Goal: Task Accomplishment & Management: Use online tool/utility

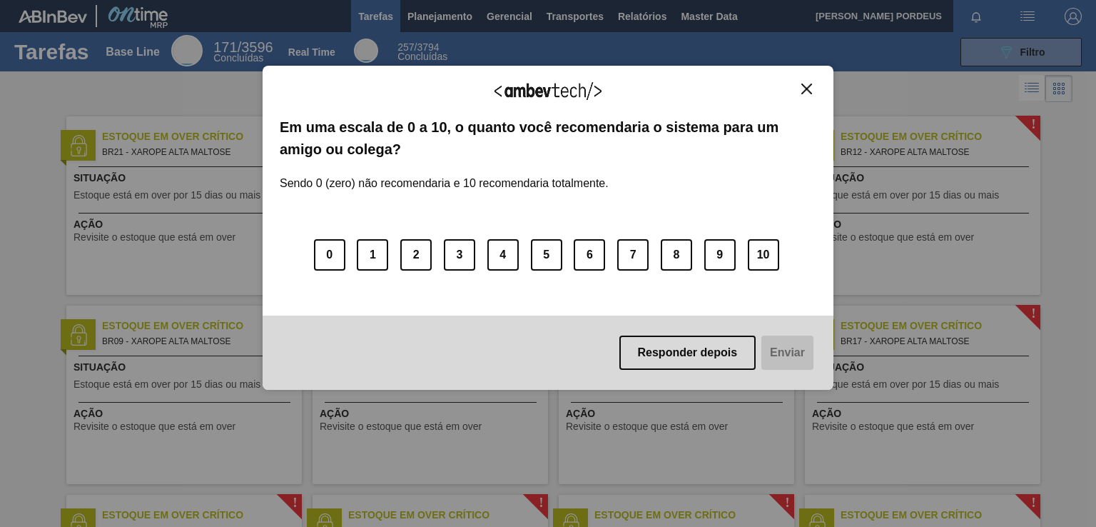
click at [805, 86] on img "Close" at bounding box center [807, 89] width 11 height 11
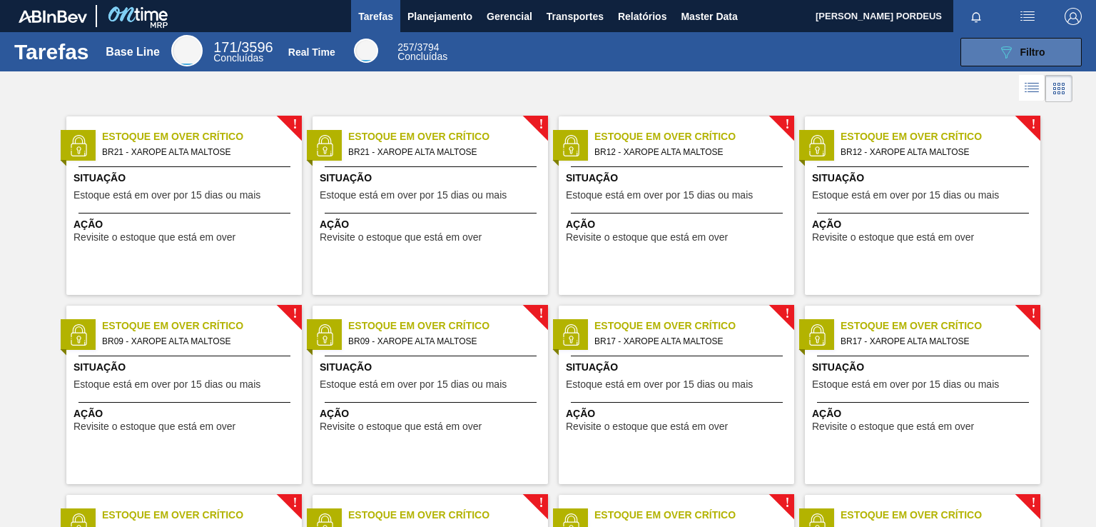
click at [1017, 52] on div "089F7B8B-B2A5-4AFE-B5C0-19BA573D28AC Filtro" at bounding box center [1022, 52] width 48 height 17
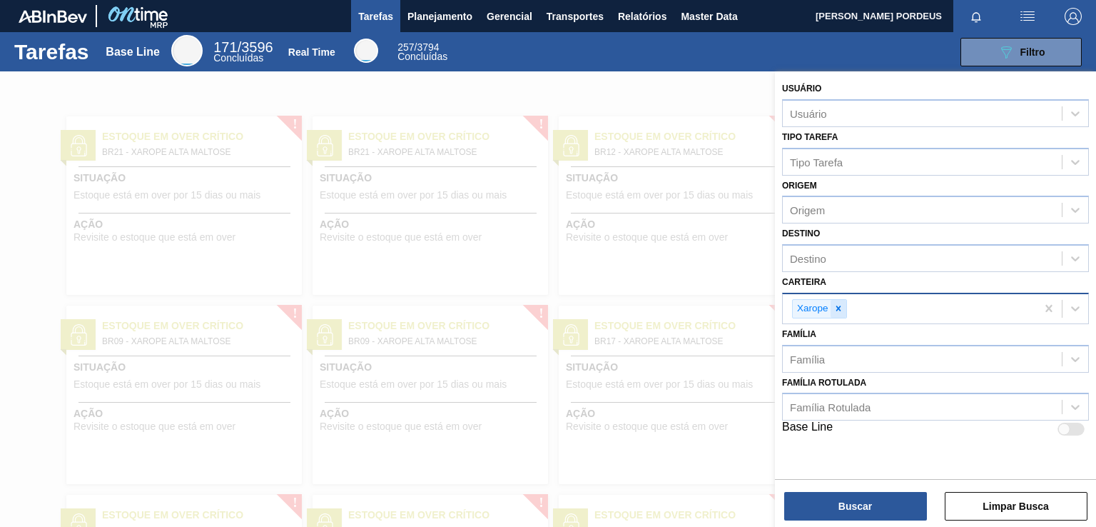
click at [836, 308] on icon at bounding box center [839, 308] width 10 height 10
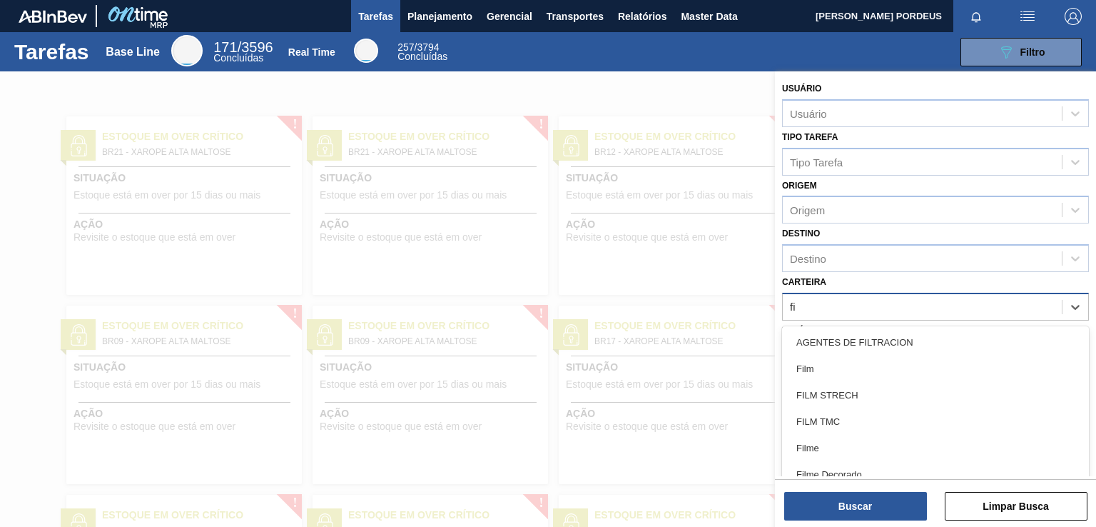
scroll to position [17, 0]
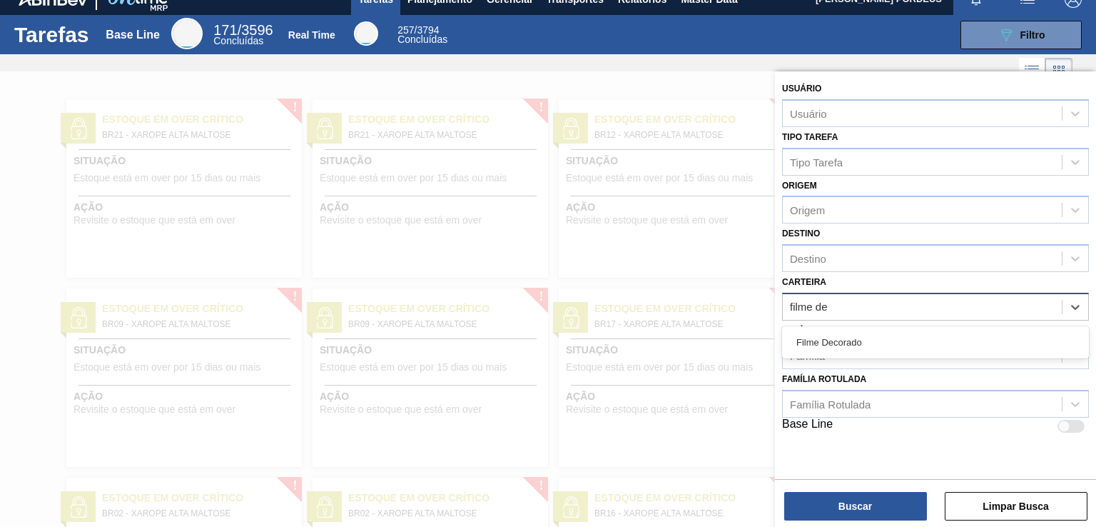
type input "filme dec"
click at [847, 334] on div "Filme Decorado" at bounding box center [935, 342] width 307 height 26
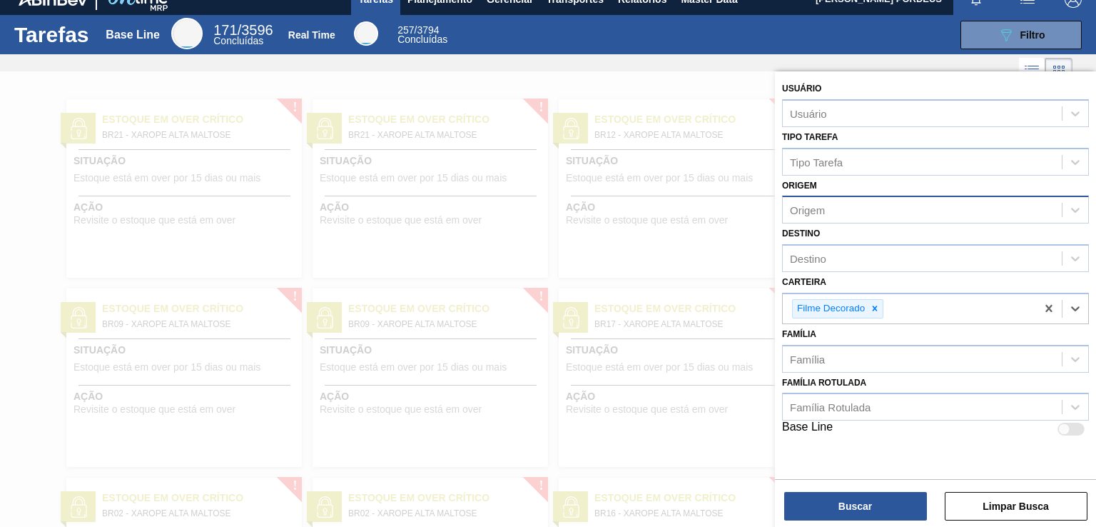
click at [849, 202] on div "Origem" at bounding box center [922, 210] width 279 height 21
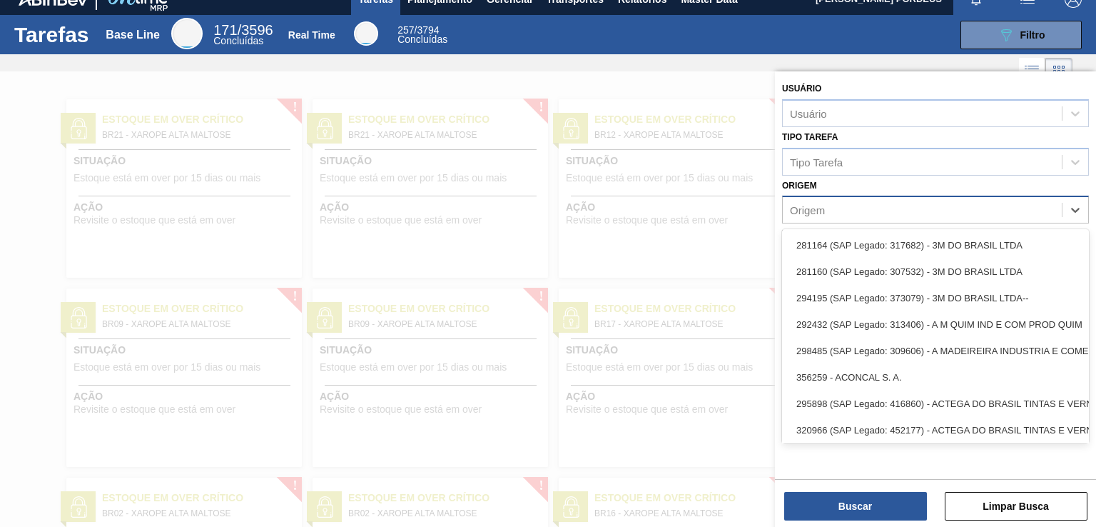
click at [849, 202] on div "Origem" at bounding box center [922, 210] width 279 height 21
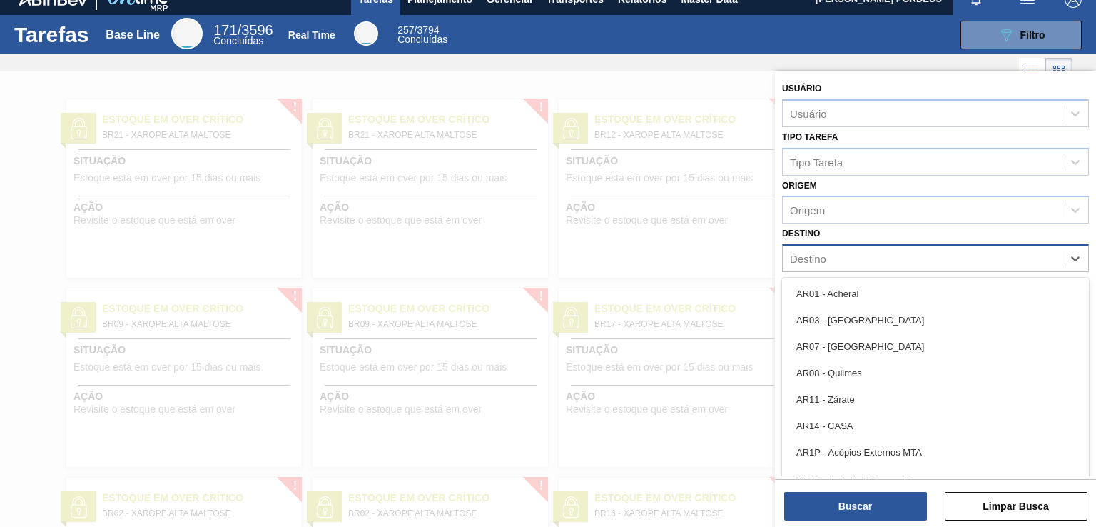
click at [837, 253] on div "Destino" at bounding box center [922, 258] width 279 height 21
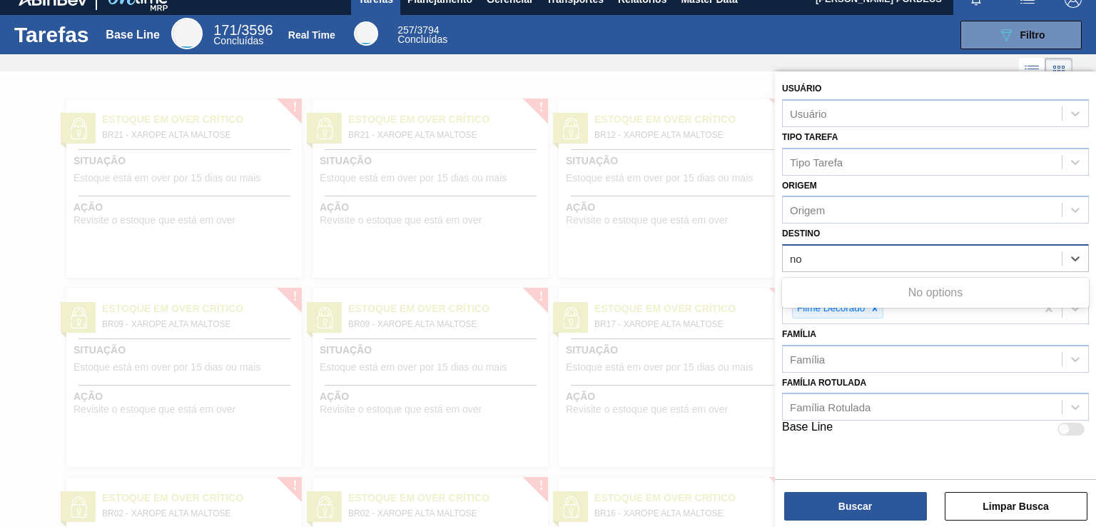
type input "n"
type input "nova m"
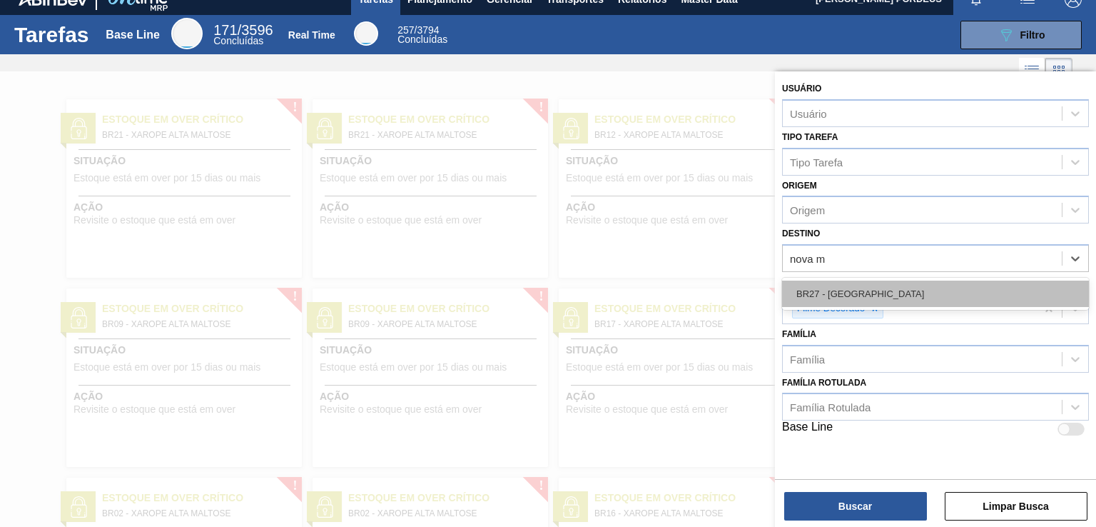
click at [837, 298] on div "BR27 - [GEOGRAPHIC_DATA]" at bounding box center [935, 294] width 307 height 26
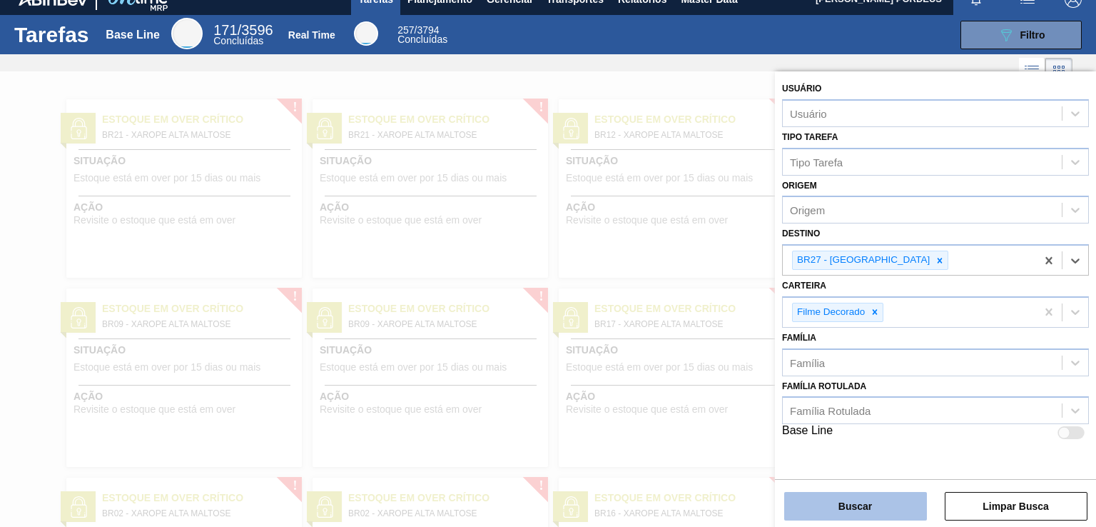
click at [844, 507] on button "Buscar" at bounding box center [855, 506] width 143 height 29
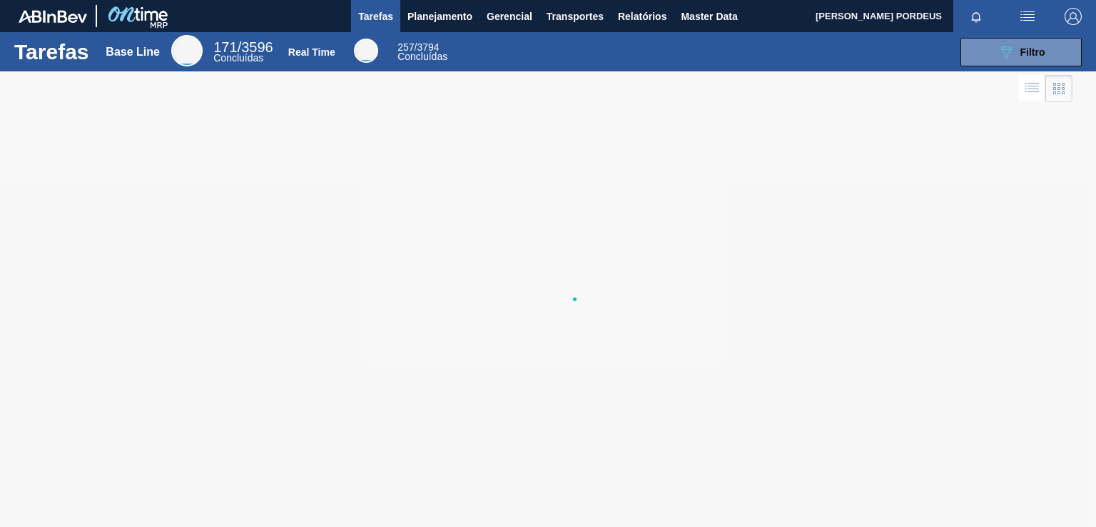
scroll to position [0, 0]
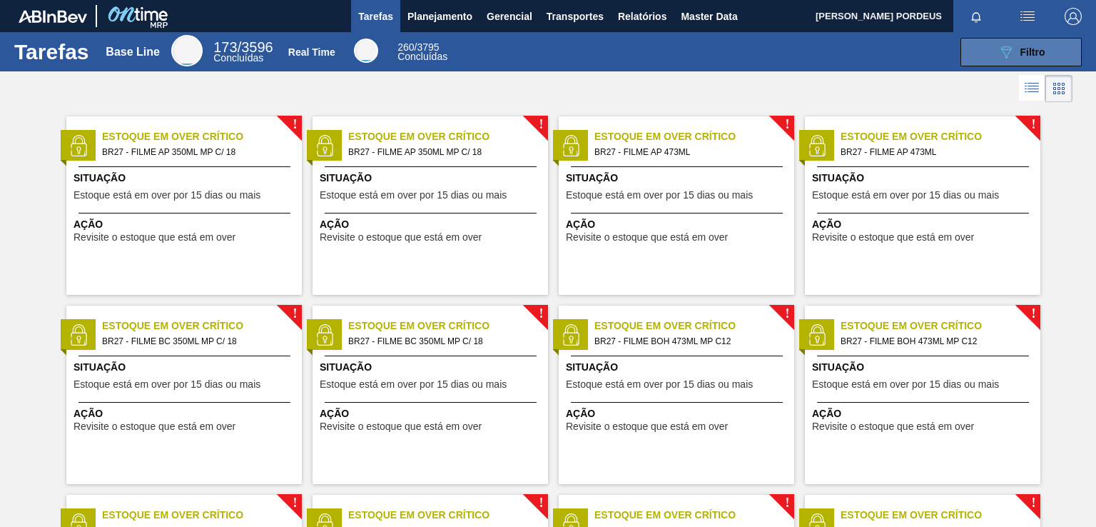
click at [1045, 58] on button "089F7B8B-B2A5-4AFE-B5C0-19BA573D28AC Filtro" at bounding box center [1021, 52] width 121 height 29
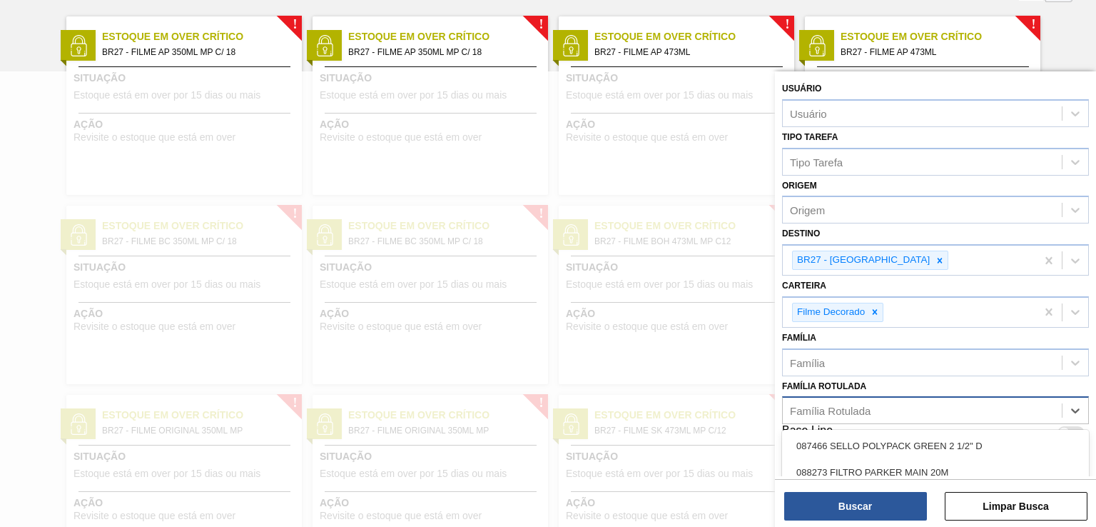
click at [903, 410] on div "Família Rotulada" at bounding box center [922, 410] width 279 height 21
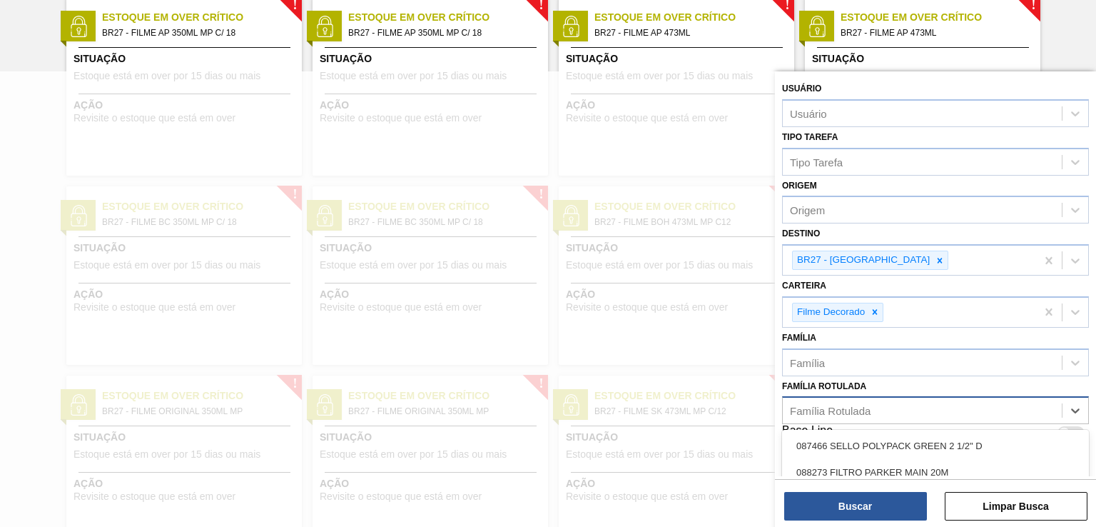
scroll to position [119, 0]
type Rotulada "original 473"
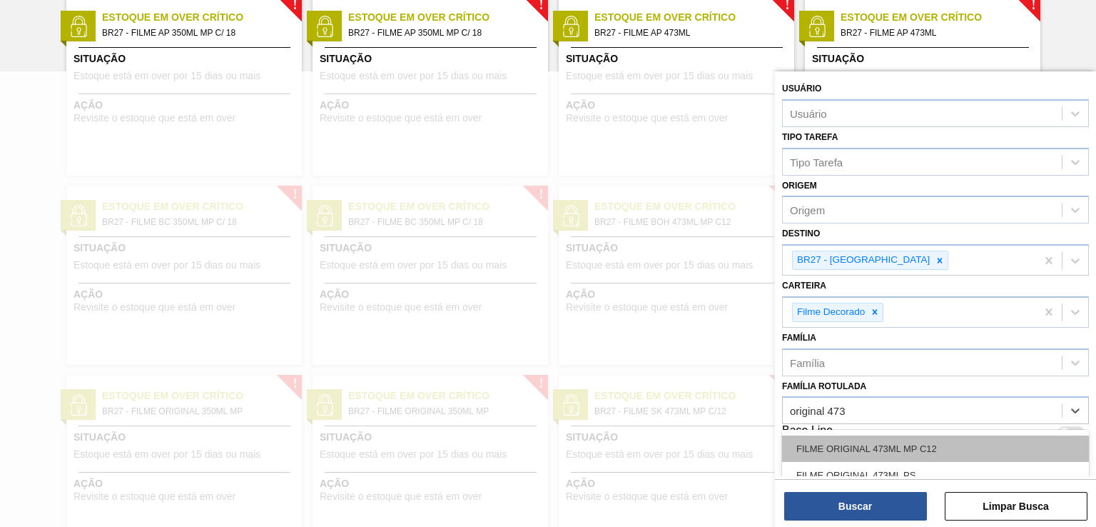
scroll to position [49, 0]
click at [972, 450] on div "FILME ORIGINAL 473ML MP C12" at bounding box center [935, 450] width 307 height 26
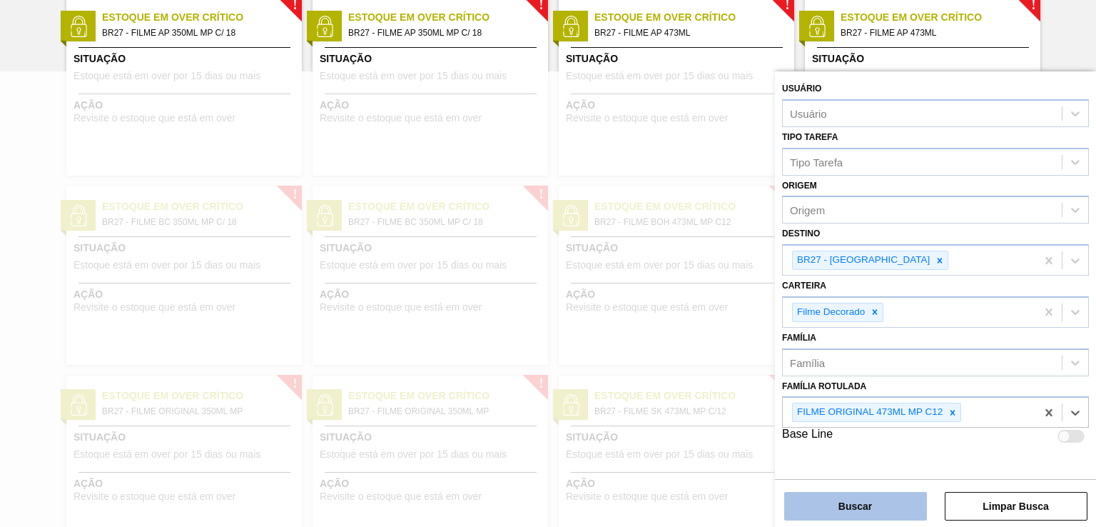
click at [829, 503] on button "Buscar" at bounding box center [855, 506] width 143 height 29
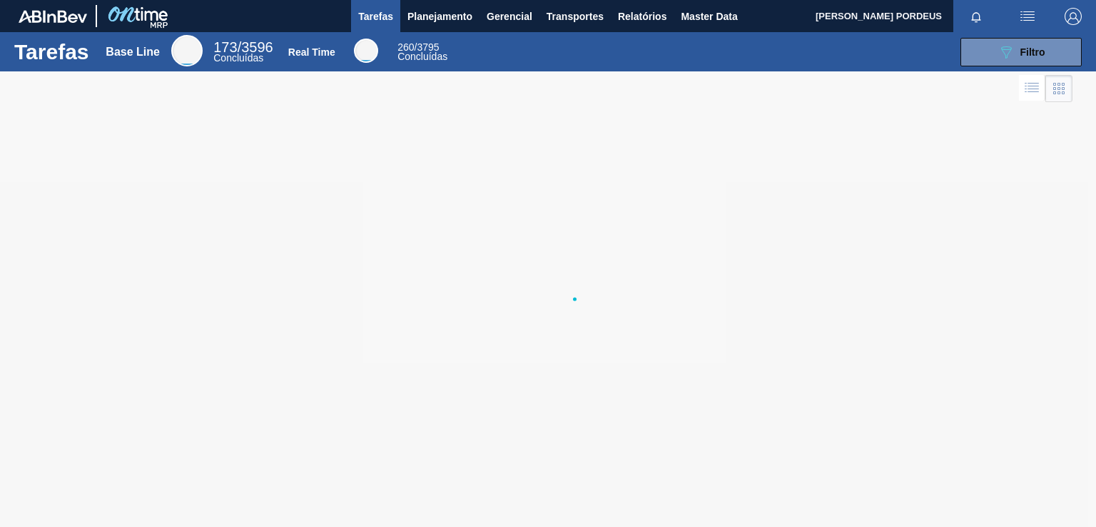
scroll to position [0, 0]
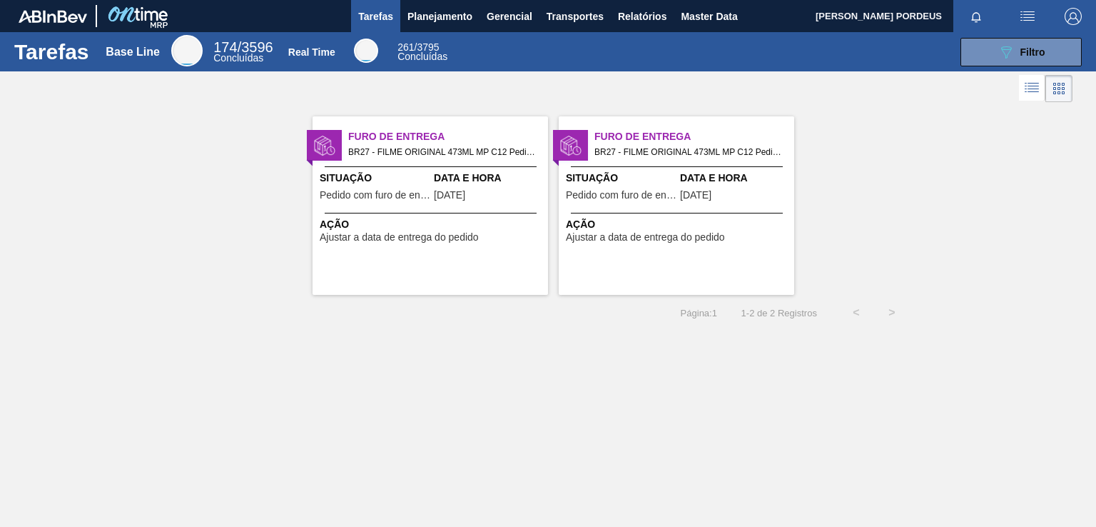
click at [343, 245] on div "Furo de Entrega BR27 - FILME ORIGINAL 473ML MP C12 Pedido - 2027735 Situação Pe…" at bounding box center [431, 205] width 236 height 178
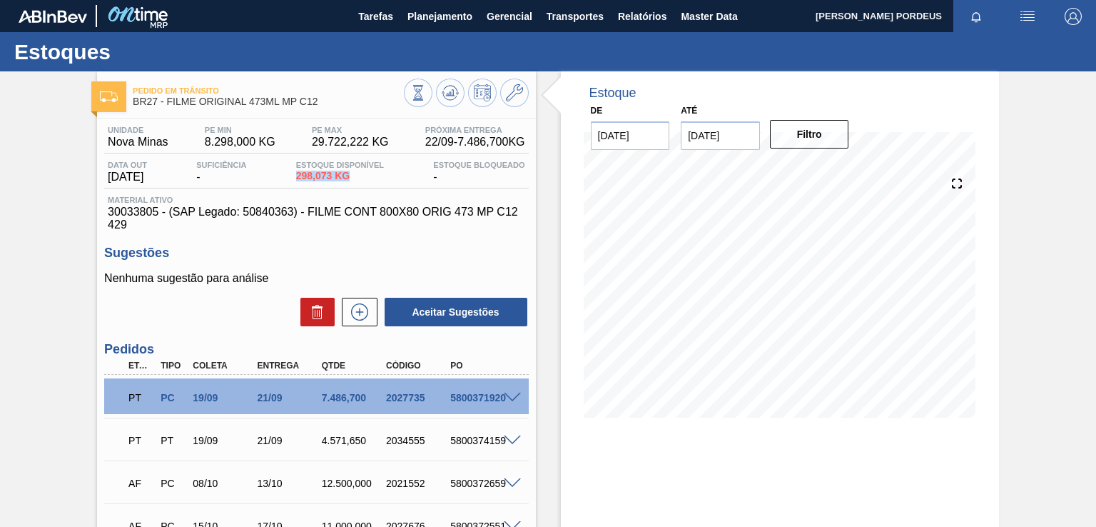
drag, startPoint x: 300, startPoint y: 176, endPoint x: 356, endPoint y: 176, distance: 56.4
click at [356, 176] on div "Estoque Disponível 298,073 KG" at bounding box center [340, 172] width 95 height 23
click at [356, 176] on span "298,073 KG" at bounding box center [340, 176] width 88 height 11
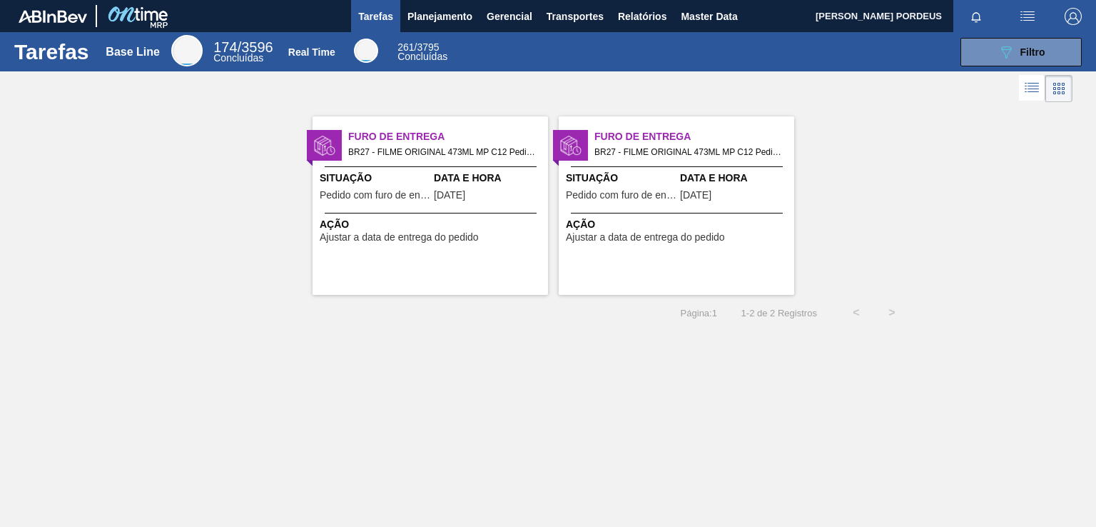
click at [657, 213] on div "Ação Ajustar a data de entrega do pedido" at bounding box center [677, 228] width 236 height 30
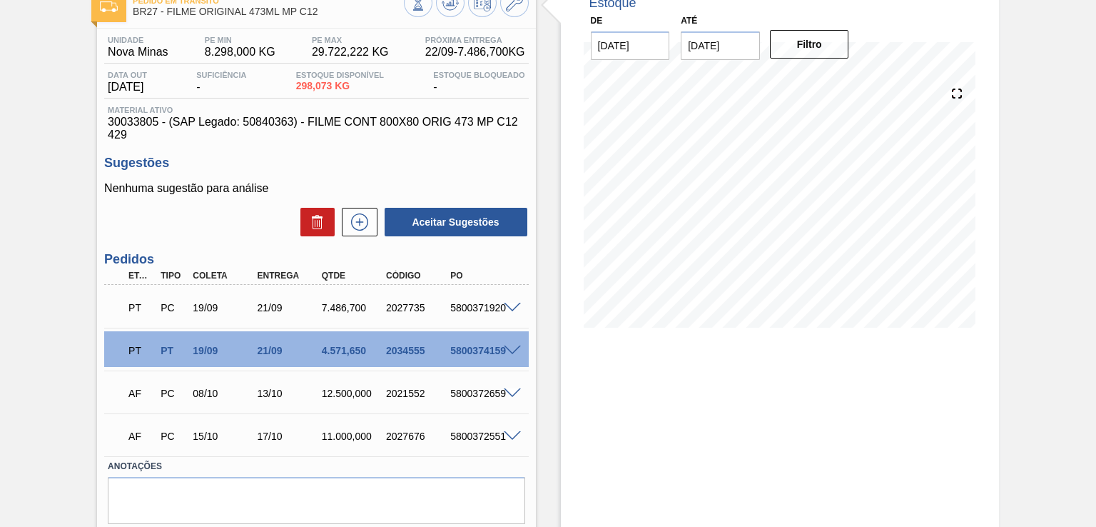
scroll to position [137, 0]
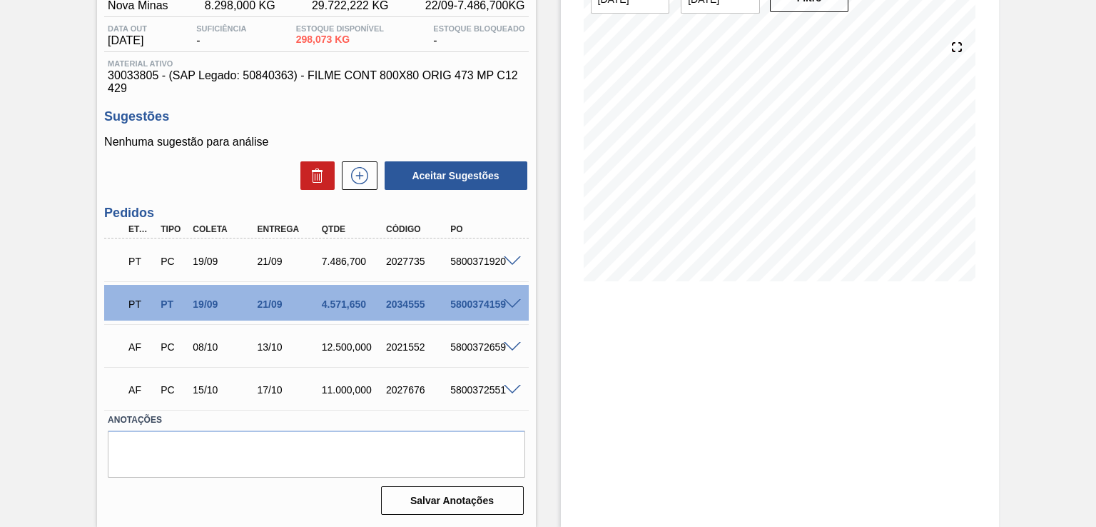
click at [512, 299] on span at bounding box center [512, 304] width 17 height 11
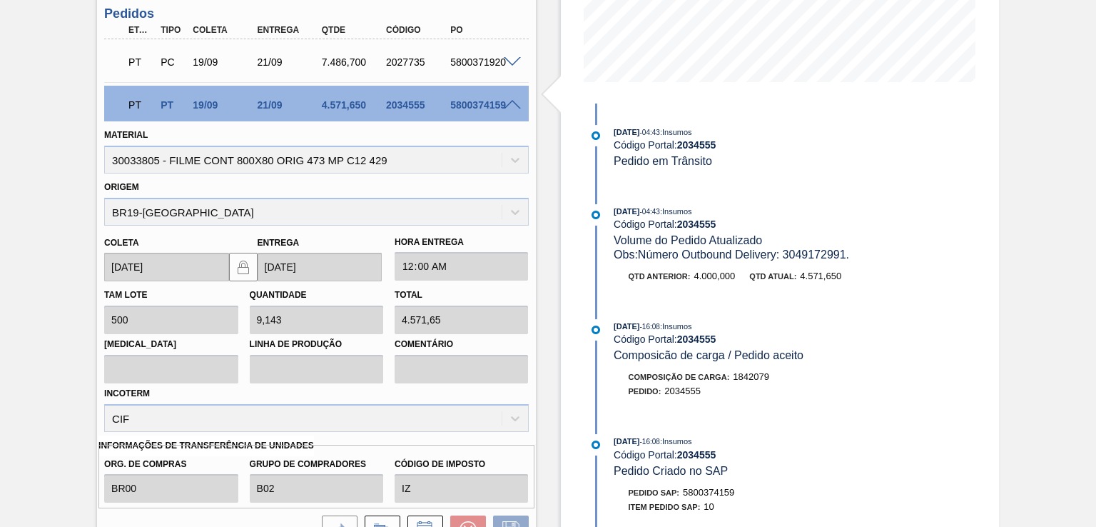
scroll to position [333, 0]
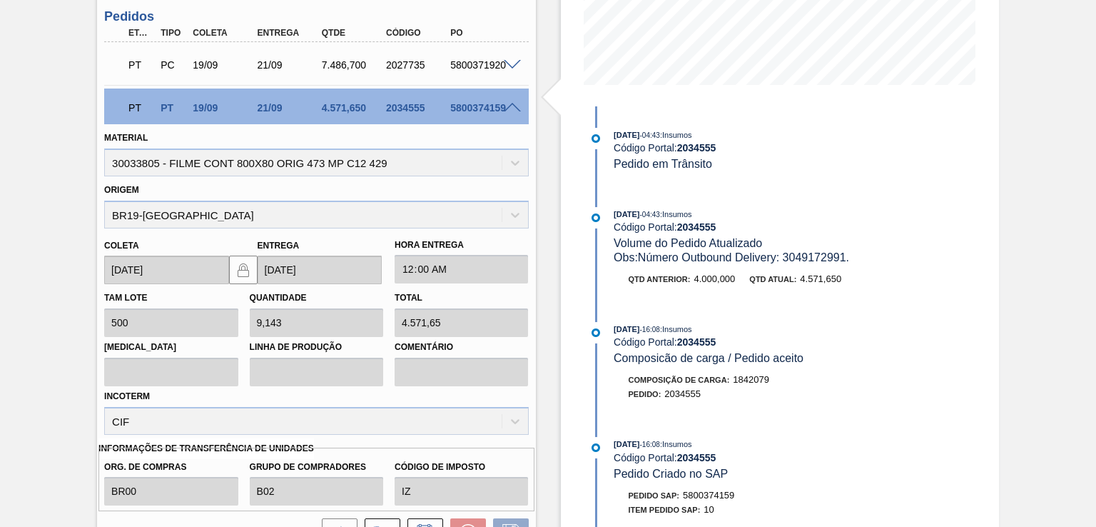
click at [505, 105] on span at bounding box center [512, 108] width 17 height 11
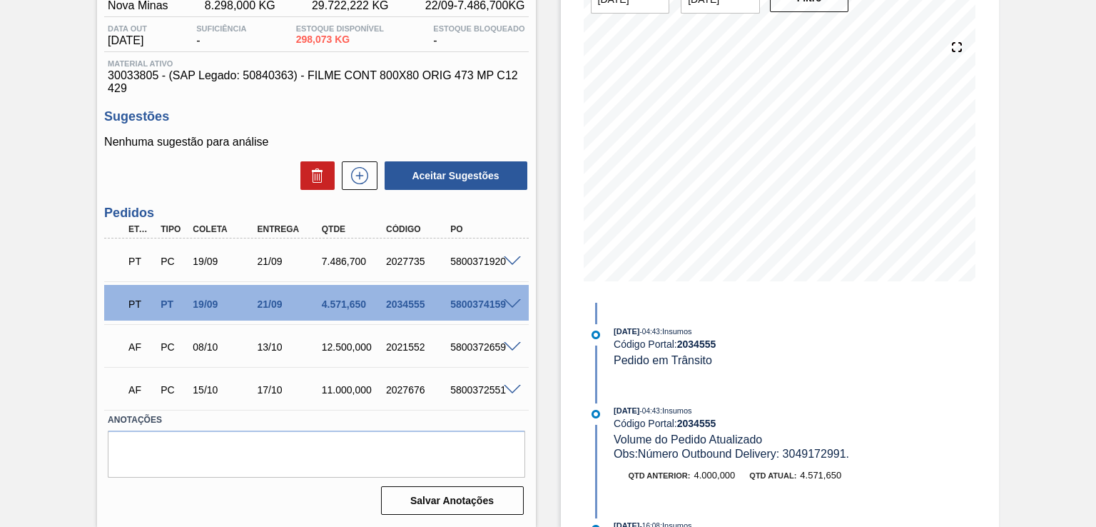
scroll to position [137, 0]
click at [26, 309] on div "Pedido em Trânsito BR27 - FILME ORIGINAL 473ML MP C12 Unidade Nova Minas PE MIN…" at bounding box center [548, 231] width 1096 height 592
click at [137, 228] on div "Etapa" at bounding box center [141, 229] width 32 height 10
click at [90, 224] on div "Pedido em Trânsito BR27 - FILME ORIGINAL 473ML MP C12 Unidade Nova Minas PE MIN…" at bounding box center [548, 231] width 1096 height 592
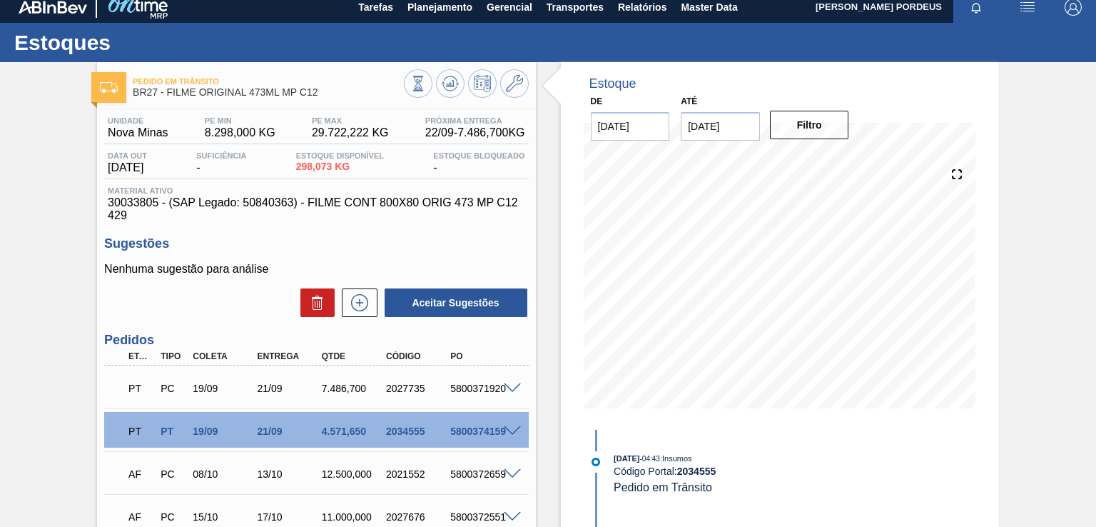
scroll to position [0, 0]
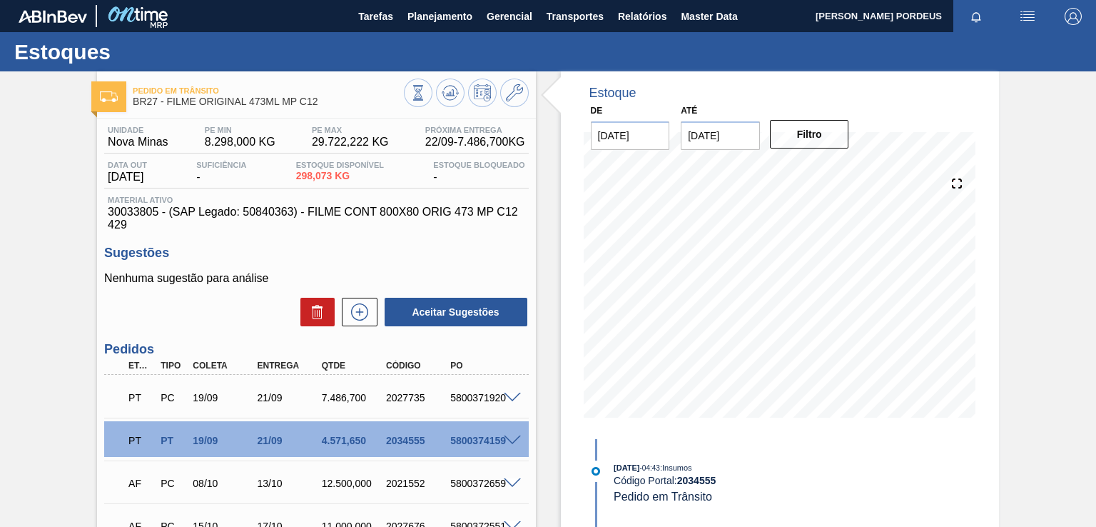
click at [1049, 157] on div "Pedido em Trânsito BR27 - FILME ORIGINAL 473ML MP C12 Unidade Nova Minas PE MIN…" at bounding box center [548, 367] width 1096 height 592
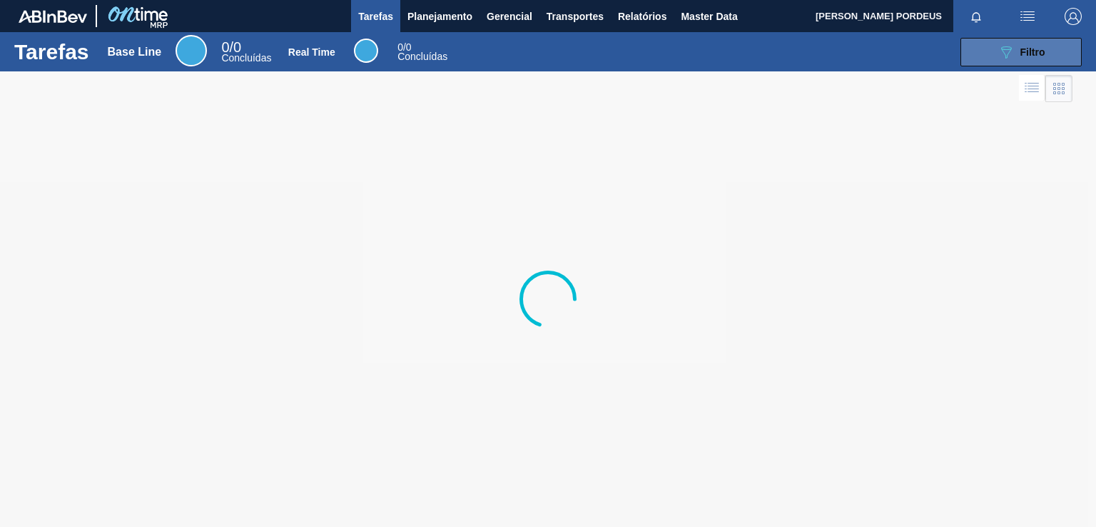
click at [991, 61] on button "089F7B8B-B2A5-4AFE-B5C0-19BA573D28AC Filtro" at bounding box center [1021, 52] width 121 height 29
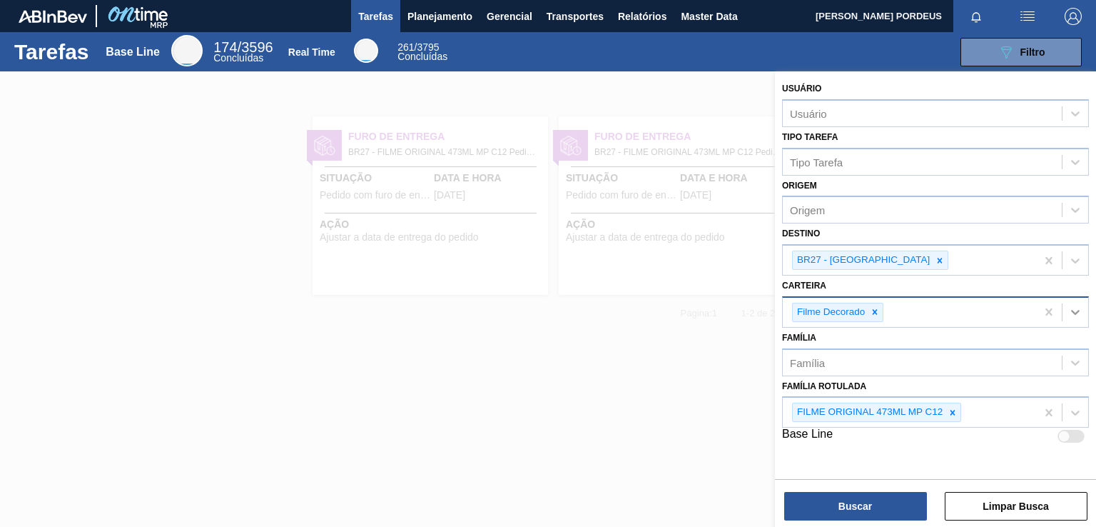
drag, startPoint x: 1048, startPoint y: 406, endPoint x: 1072, endPoint y: 296, distance: 112.6
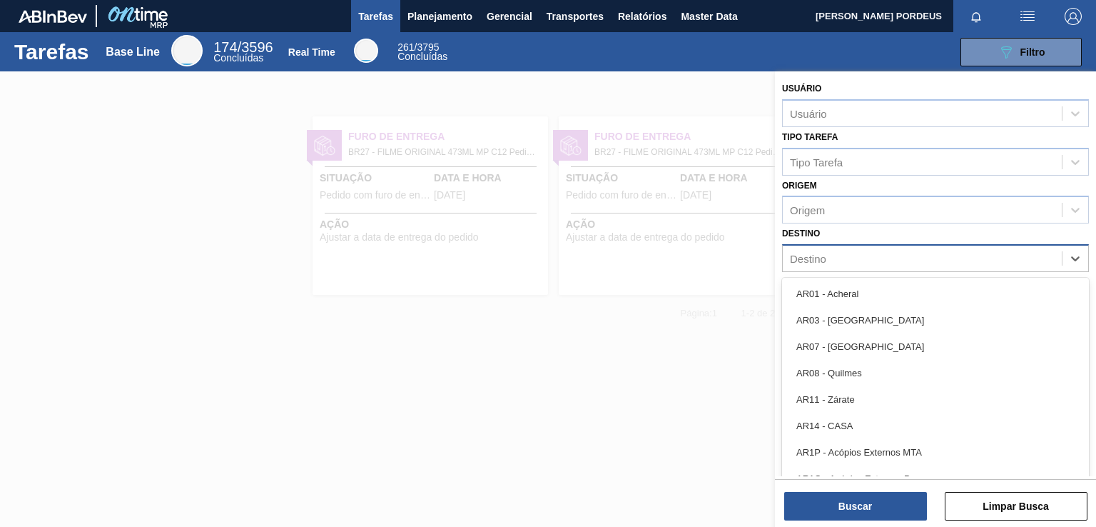
click at [988, 255] on div "Destino" at bounding box center [922, 258] width 279 height 21
type input "s"
type input "São"
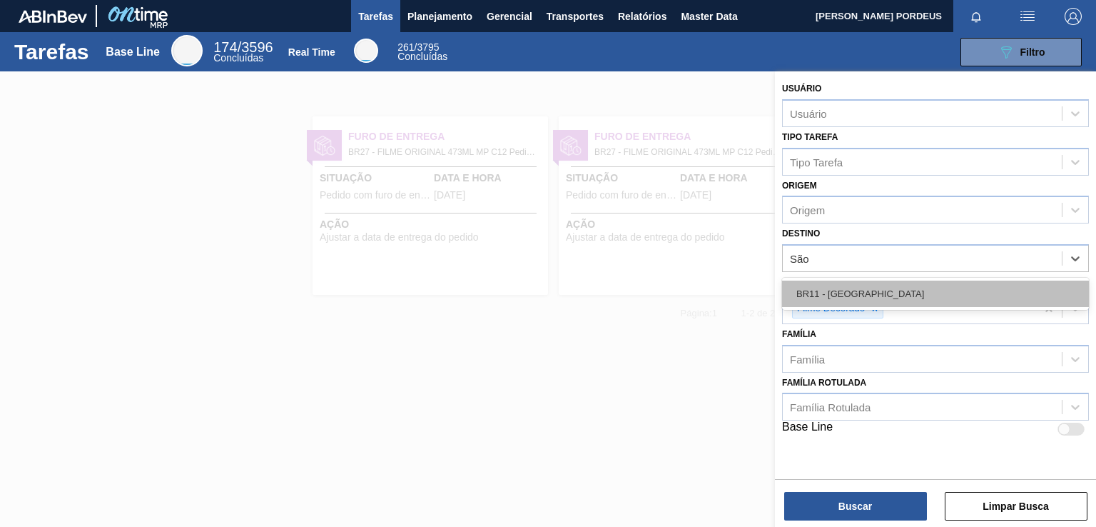
click at [929, 286] on div "BR11 - [GEOGRAPHIC_DATA]" at bounding box center [935, 294] width 307 height 26
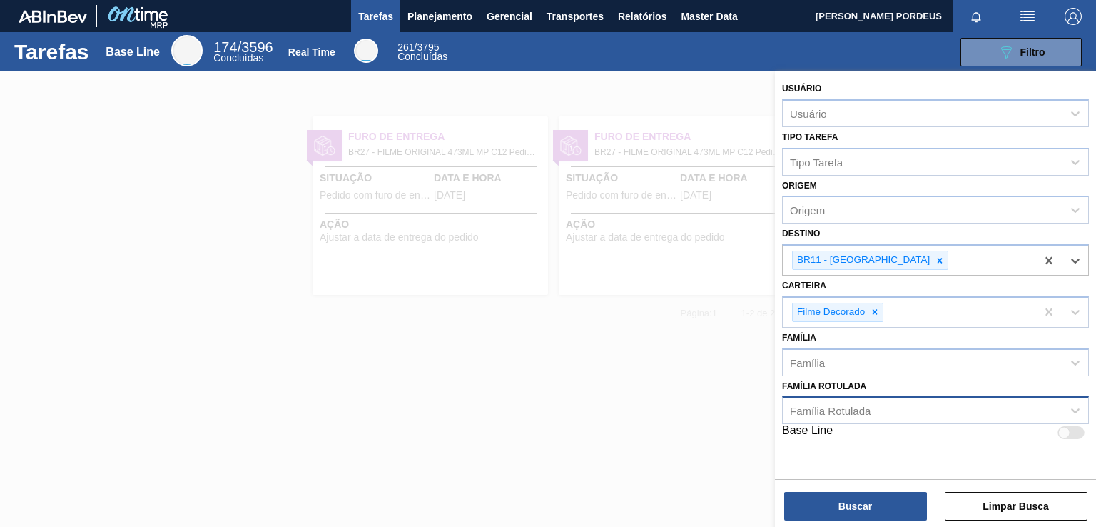
click at [857, 410] on div "Família Rotulada" at bounding box center [830, 411] width 81 height 12
type Rotulada "bc 350"
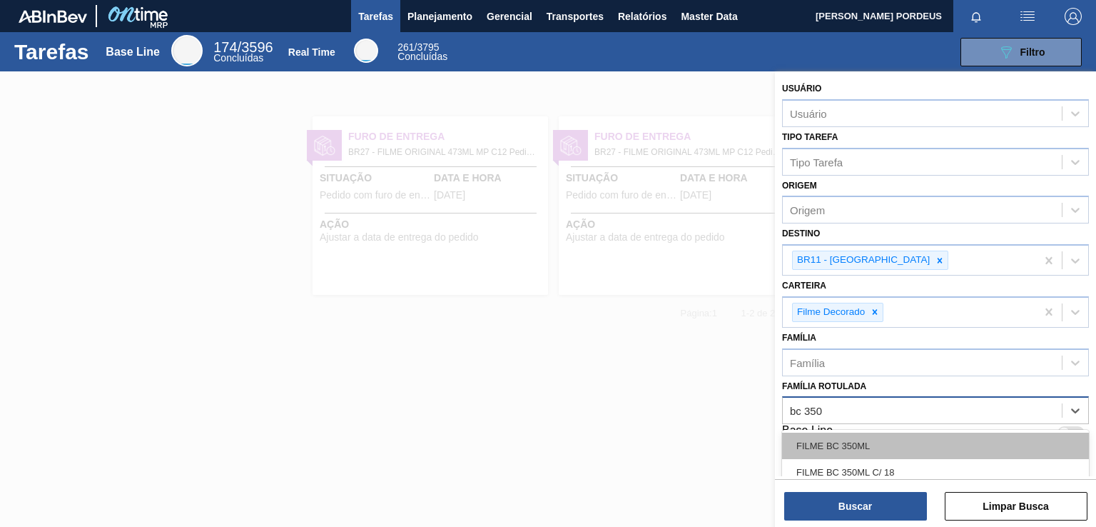
click at [865, 438] on div "FILME BC 350ML" at bounding box center [935, 446] width 307 height 26
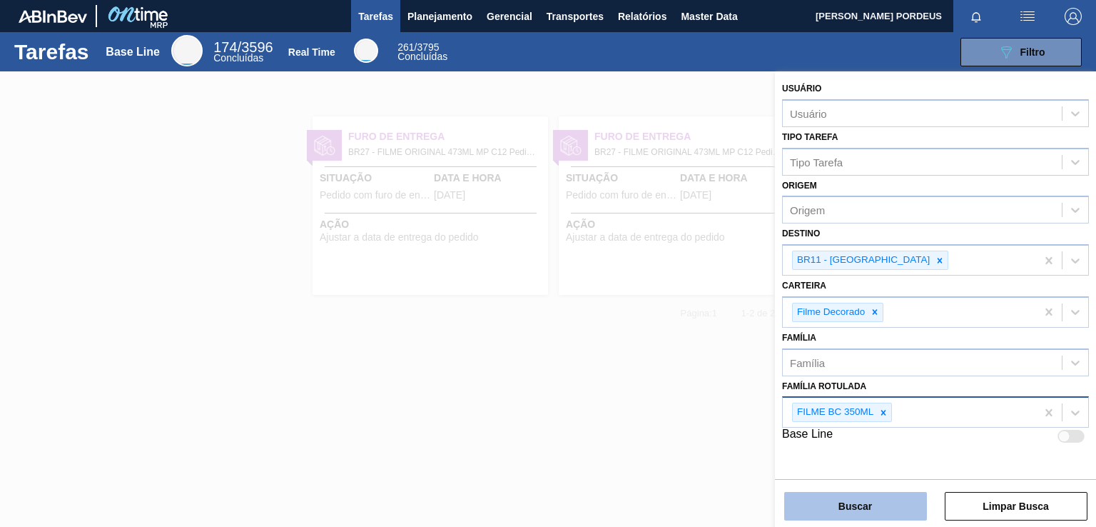
click at [877, 500] on button "Buscar" at bounding box center [855, 506] width 143 height 29
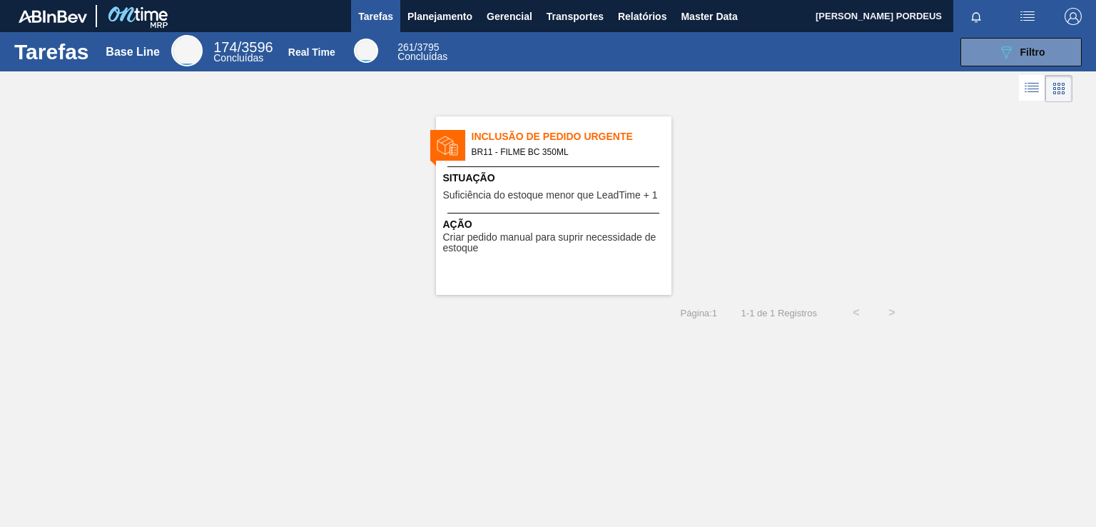
click at [533, 135] on span "Inclusão de Pedido Urgente" at bounding box center [572, 136] width 200 height 15
click at [1014, 52] on icon "089F7B8B-B2A5-4AFE-B5C0-19BA573D28AC" at bounding box center [1006, 52] width 17 height 17
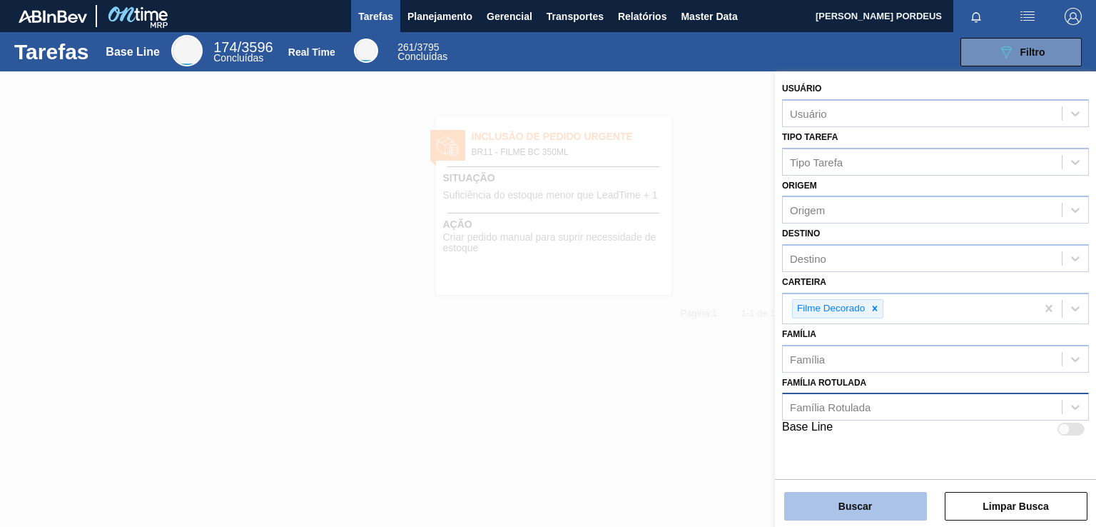
click at [870, 509] on button "Buscar" at bounding box center [855, 506] width 143 height 29
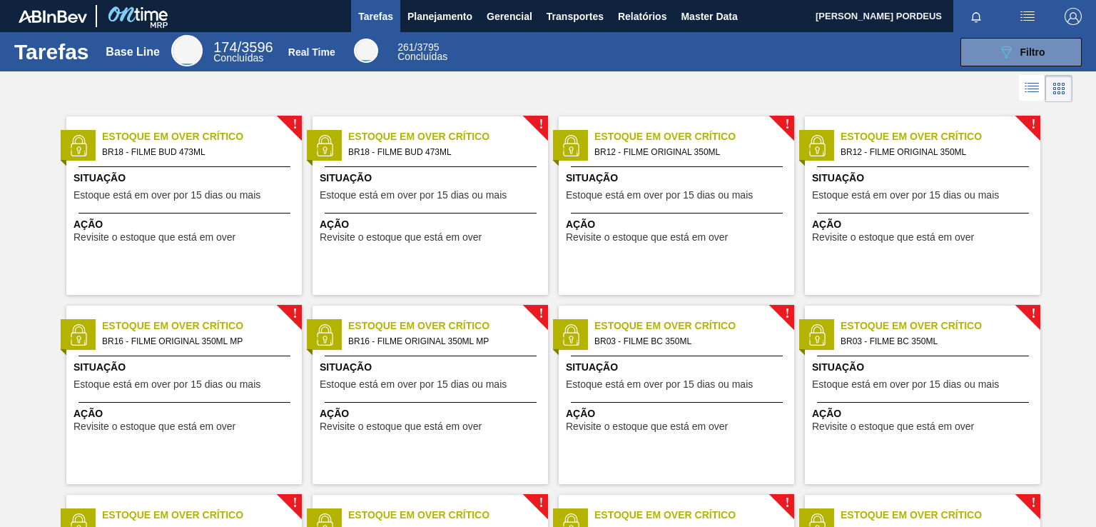
click at [1035, 92] on div "Tarefas Base Line 174 / 3596 Concluídas Real Time 261 / 3795 Concluídas 089F7B8…" at bounding box center [548, 247] width 1096 height 431
click at [1026, 91] on icon at bounding box center [1032, 87] width 17 height 17
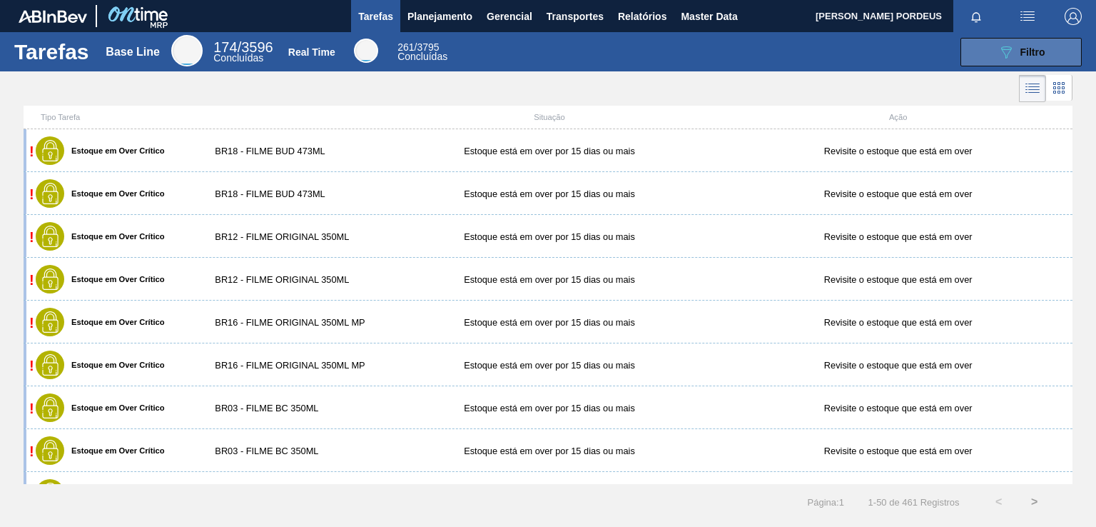
click at [1056, 88] on icon at bounding box center [1059, 87] width 17 height 17
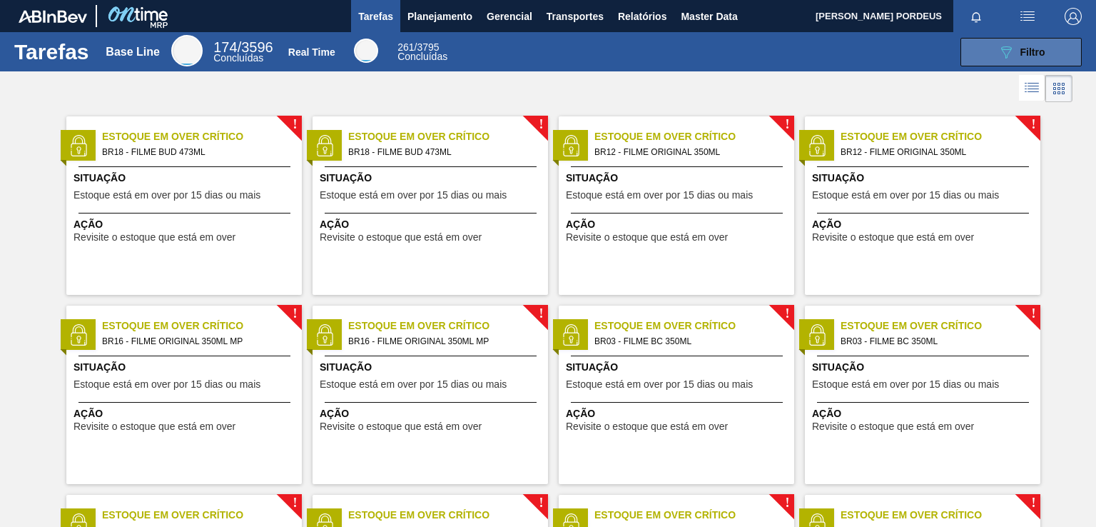
click at [1056, 48] on button "089F7B8B-B2A5-4AFE-B5C0-19BA573D28AC Filtro" at bounding box center [1021, 52] width 121 height 29
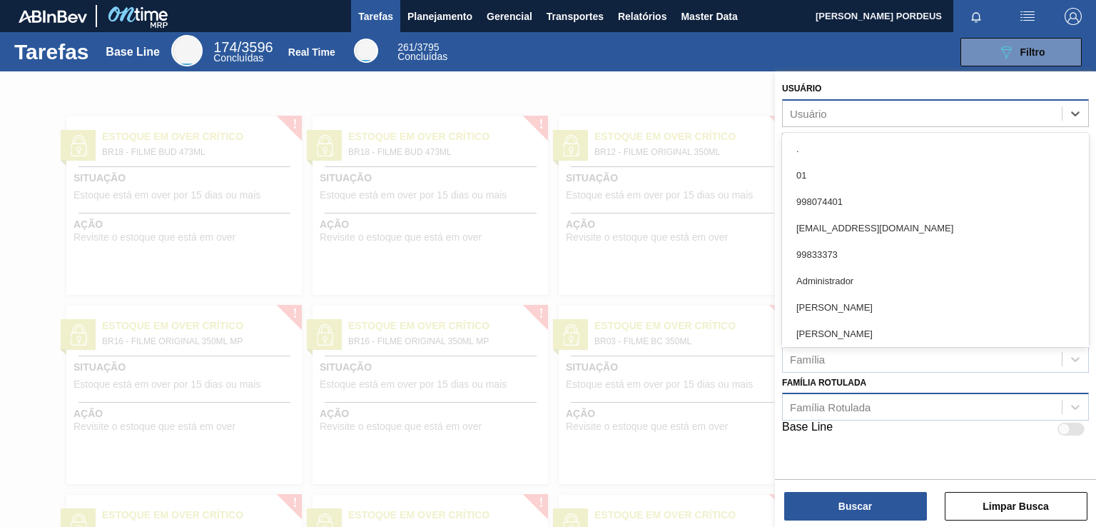
click at [1031, 118] on div "Usuário" at bounding box center [922, 113] width 279 height 21
click at [936, 446] on div "Usuário option [PERSON_NAME] focused, 7 of 101. 101 results available. Use Up a…" at bounding box center [935, 273] width 321 height 405
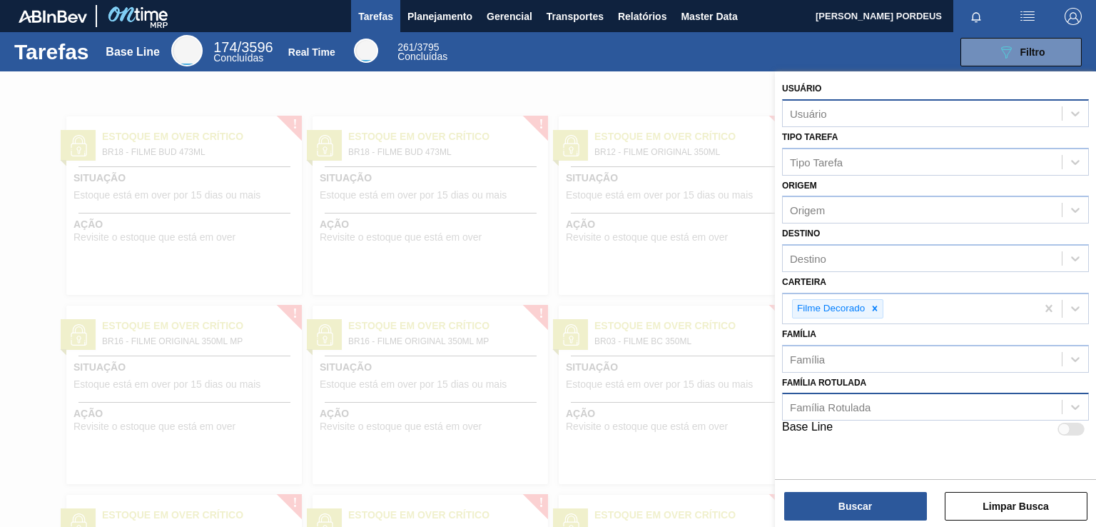
click at [961, 108] on div "Usuário" at bounding box center [922, 113] width 279 height 21
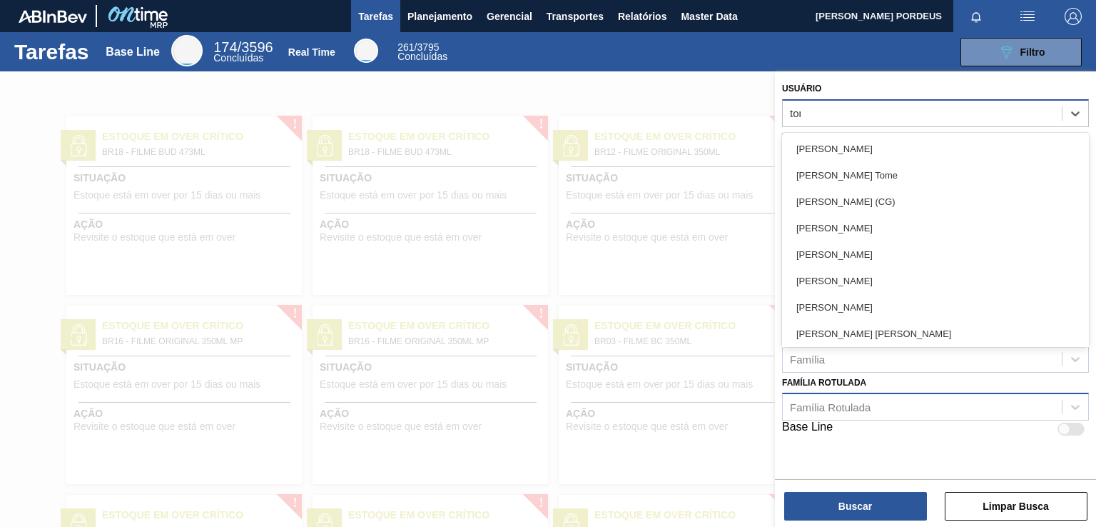
type input "tomas"
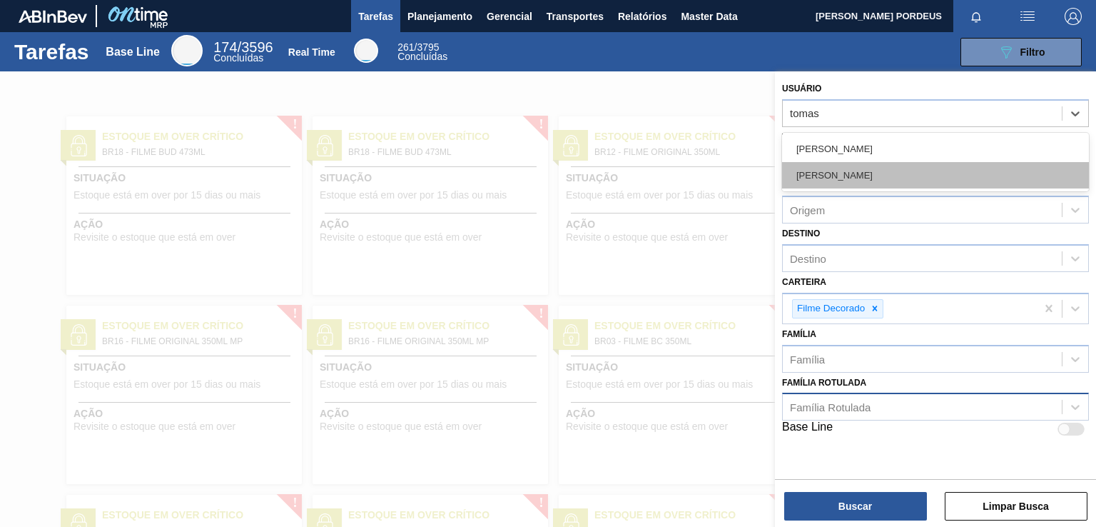
click at [956, 176] on div "[PERSON_NAME]" at bounding box center [935, 175] width 307 height 26
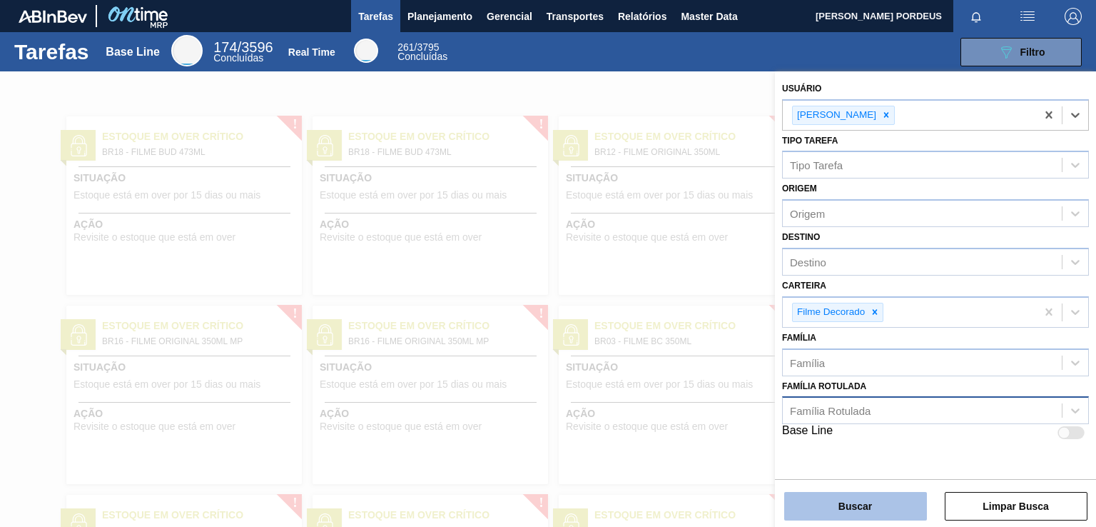
click at [846, 505] on button "Buscar" at bounding box center [855, 506] width 143 height 29
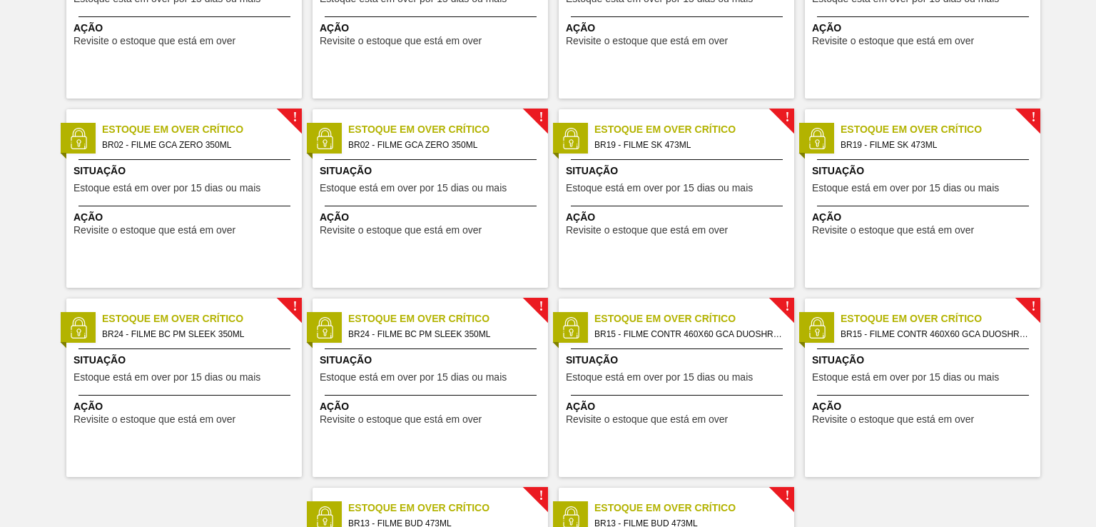
scroll to position [2073, 0]
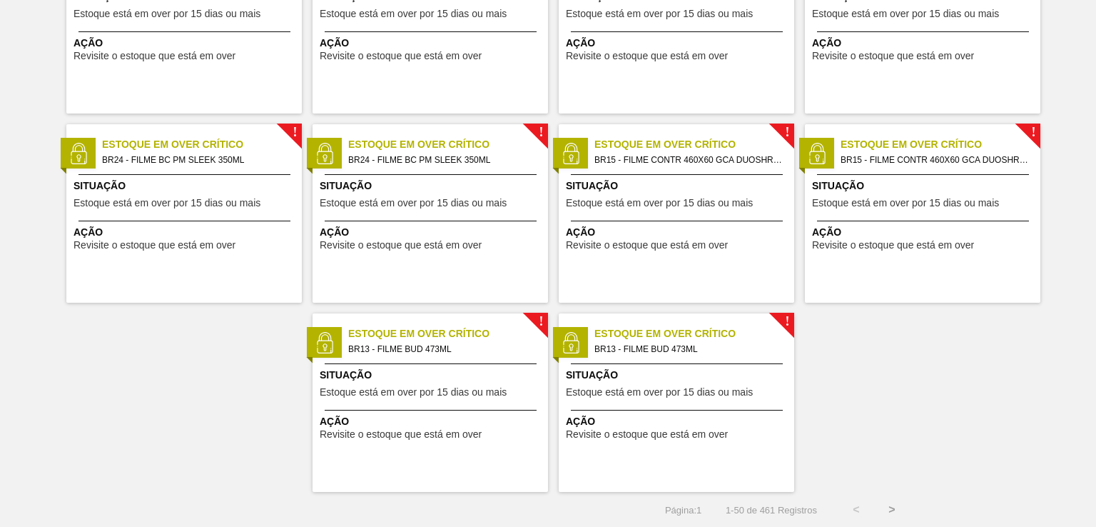
click at [882, 512] on button ">" at bounding box center [892, 510] width 36 height 36
click at [884, 510] on button ">" at bounding box center [892, 510] width 36 height 36
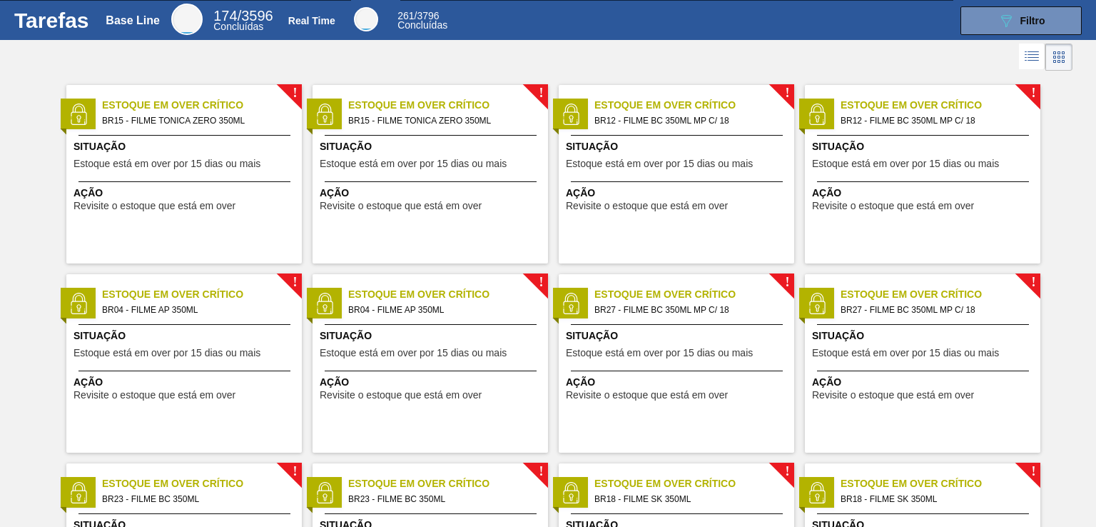
scroll to position [0, 0]
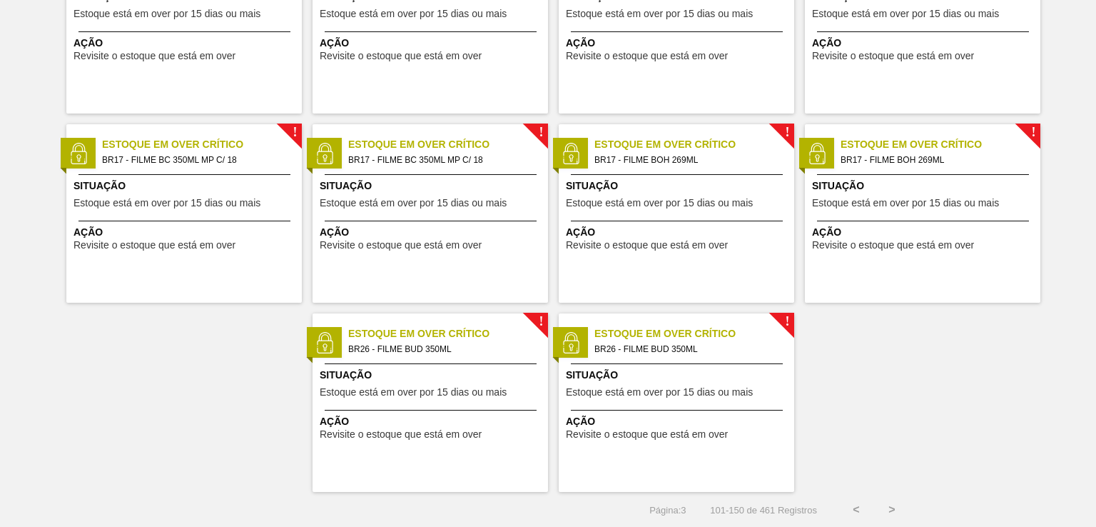
click at [886, 503] on button ">" at bounding box center [892, 510] width 36 height 36
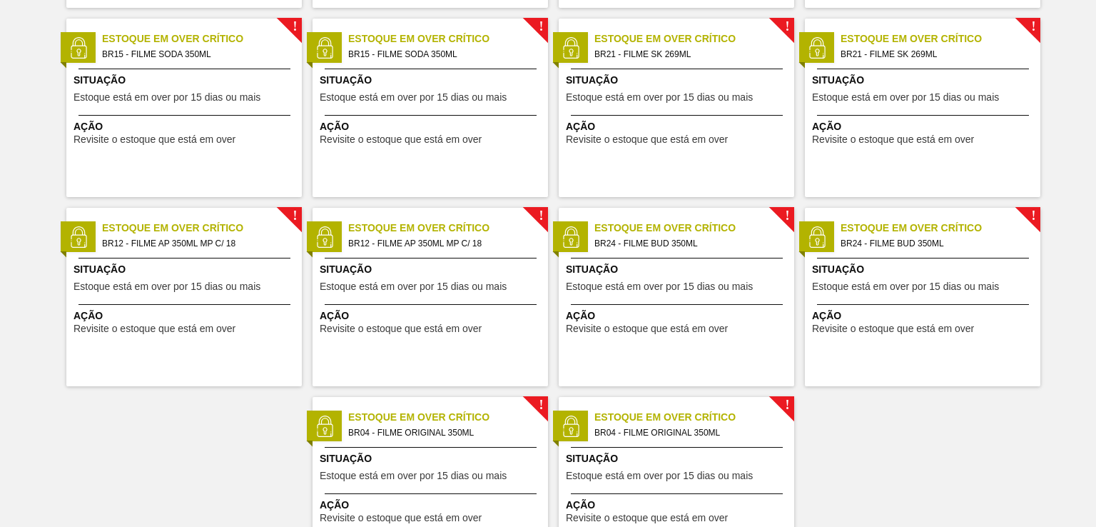
scroll to position [2073, 0]
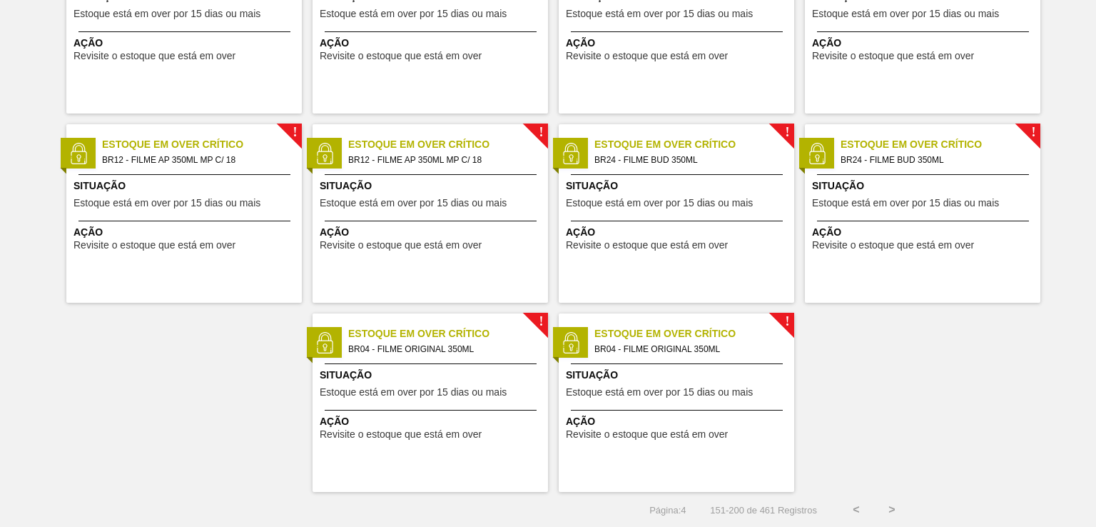
click at [896, 508] on button ">" at bounding box center [892, 510] width 36 height 36
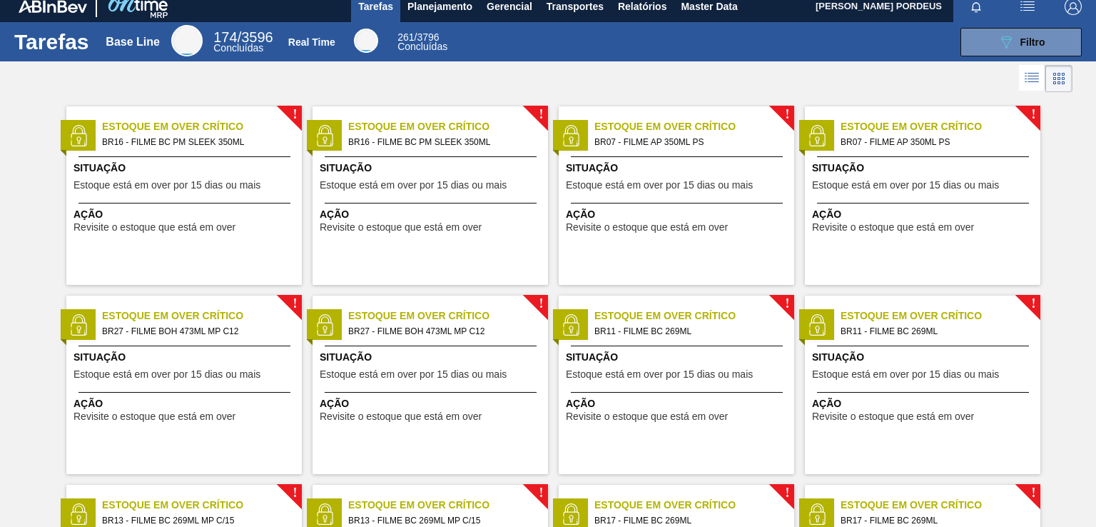
scroll to position [0, 0]
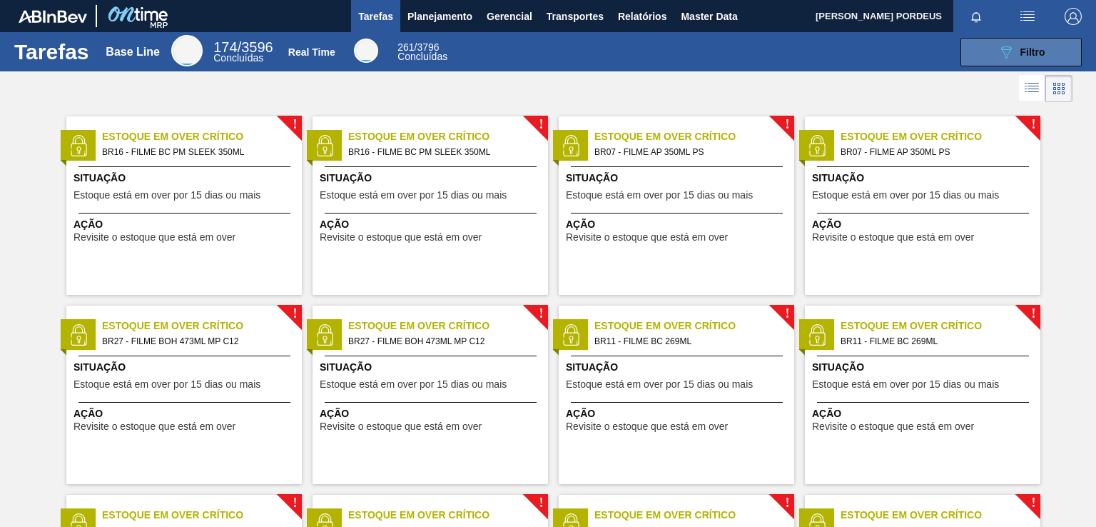
click at [1008, 49] on icon at bounding box center [1006, 52] width 11 height 12
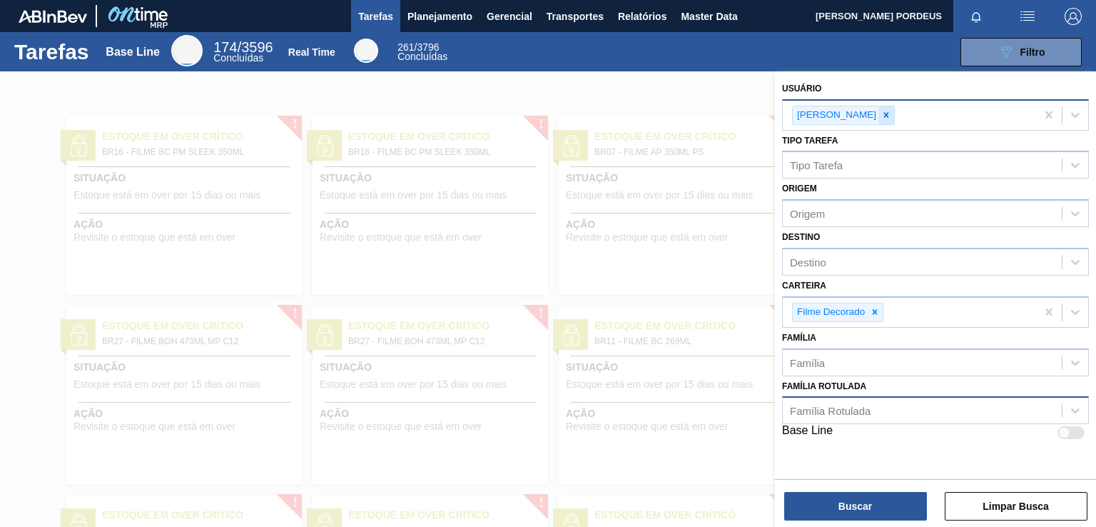
click at [891, 116] on icon at bounding box center [886, 115] width 10 height 10
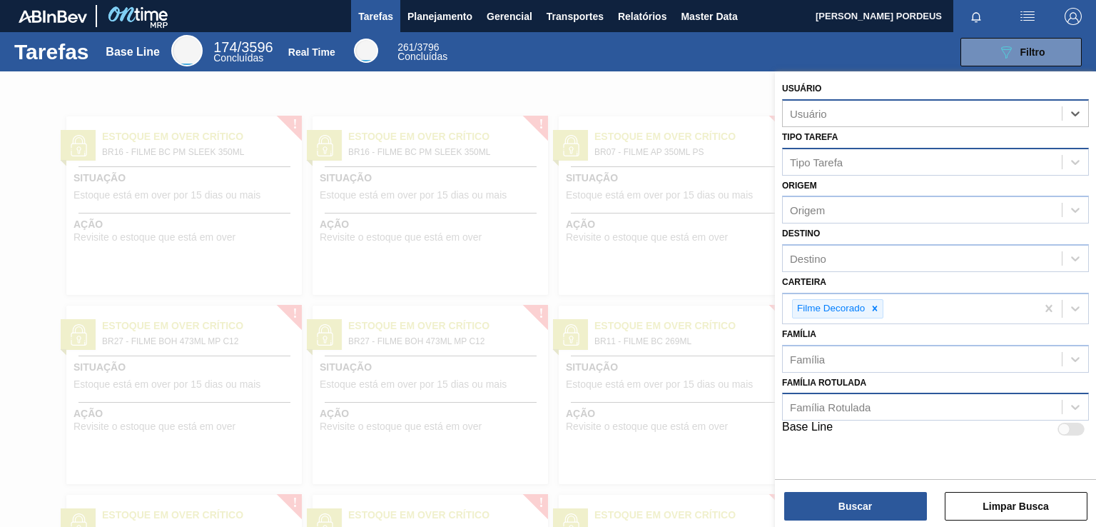
click at [897, 163] on div "Tipo Tarefa" at bounding box center [922, 161] width 279 height 21
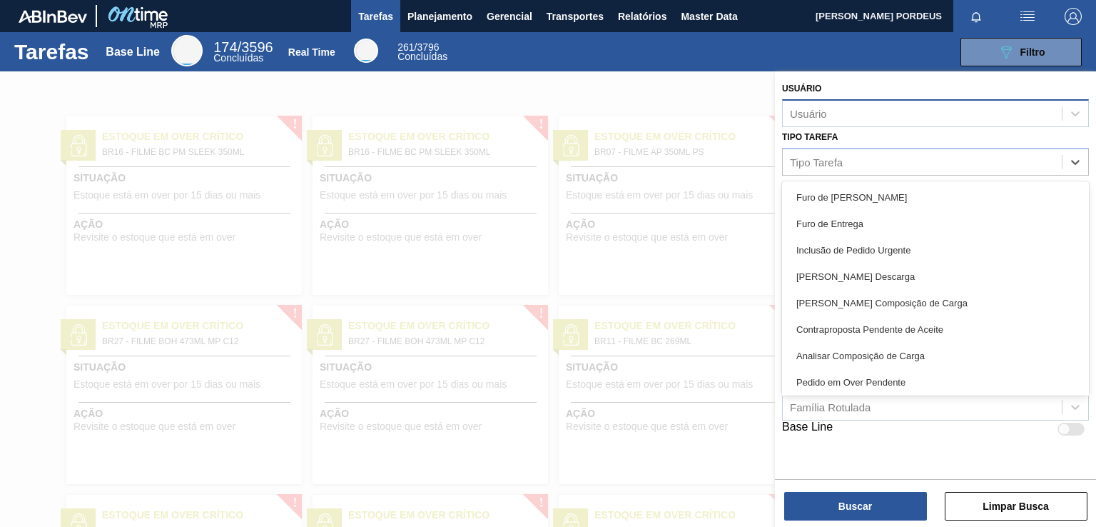
click at [948, 246] on div "Inclusão de Pedido Urgente" at bounding box center [935, 250] width 307 height 26
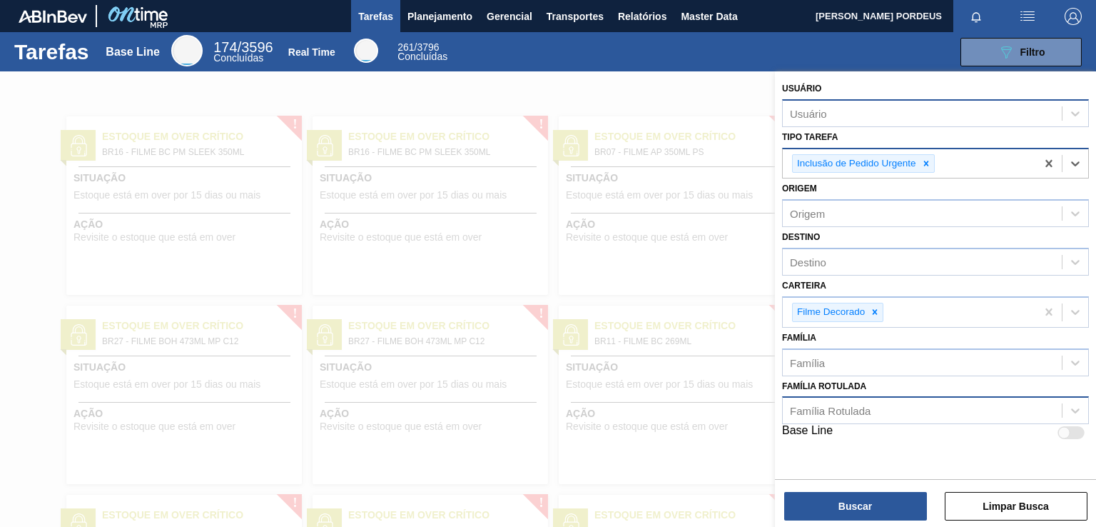
click at [986, 166] on div "Inclusão de Pedido Urgente" at bounding box center [909, 163] width 253 height 29
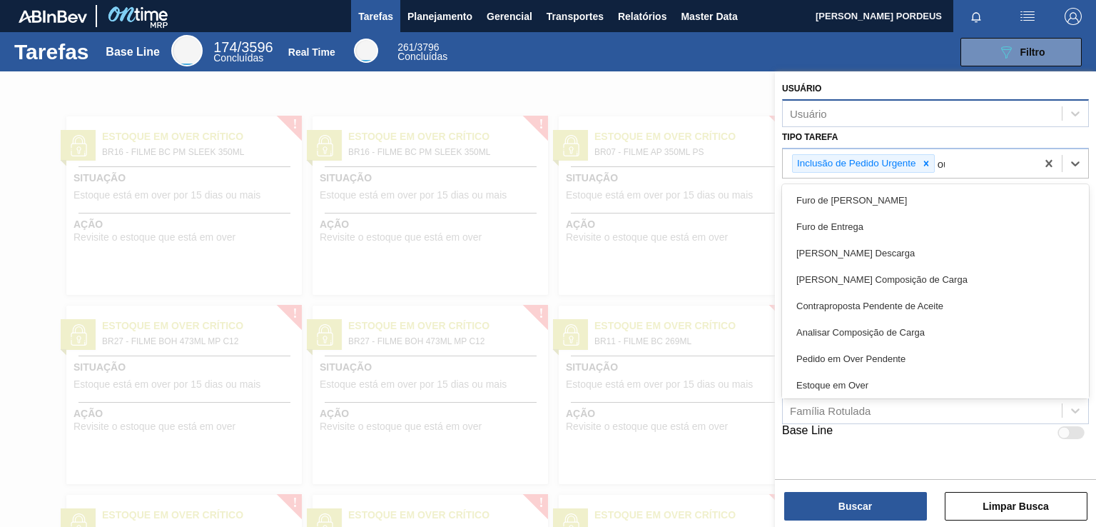
type Tarefa "o"
click at [886, 500] on button "Buscar" at bounding box center [855, 506] width 143 height 29
